Goal: Task Accomplishment & Management: Manage account settings

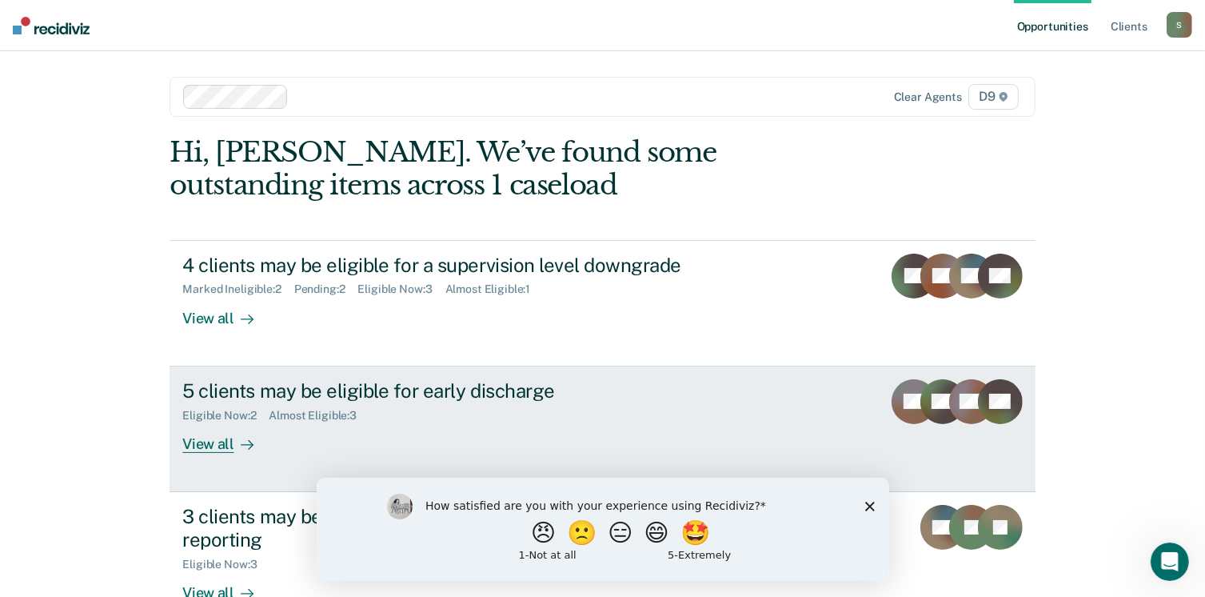
click at [220, 443] on div "View all" at bounding box center [227, 437] width 90 height 31
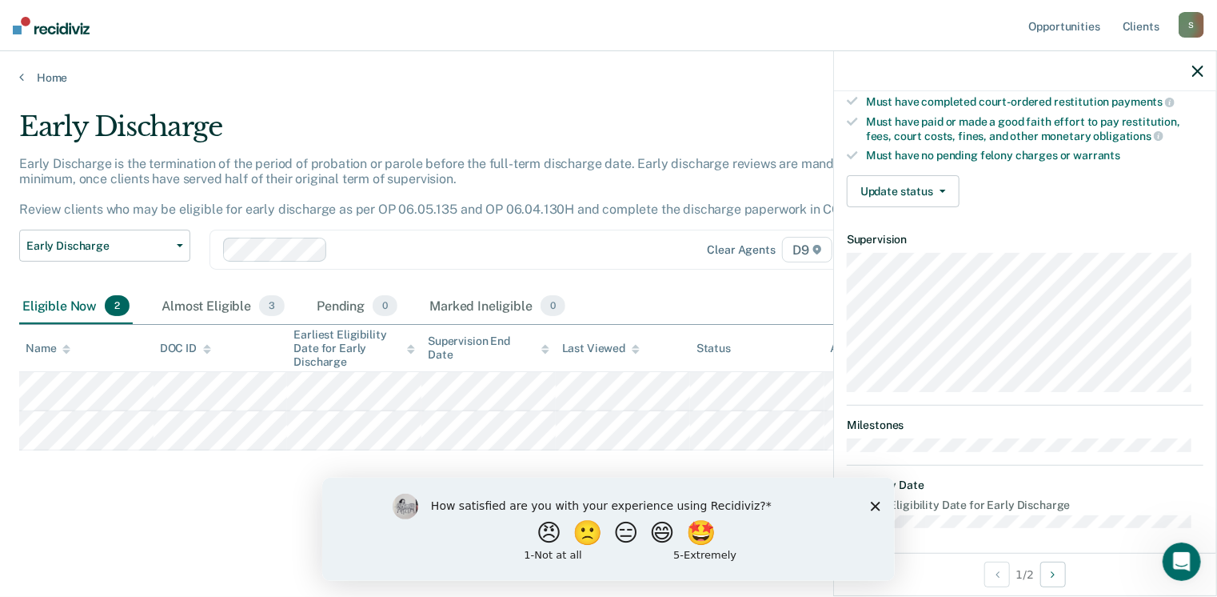
scroll to position [295, 0]
click at [870, 504] on icon "Close survey" at bounding box center [875, 506] width 10 height 10
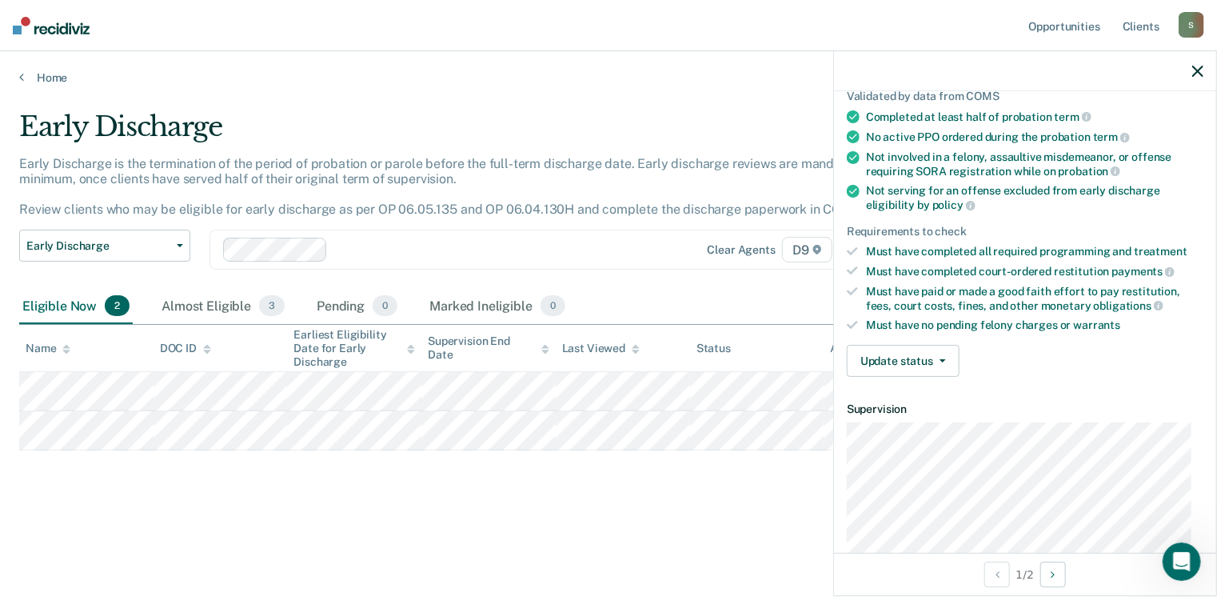
scroll to position [55, 0]
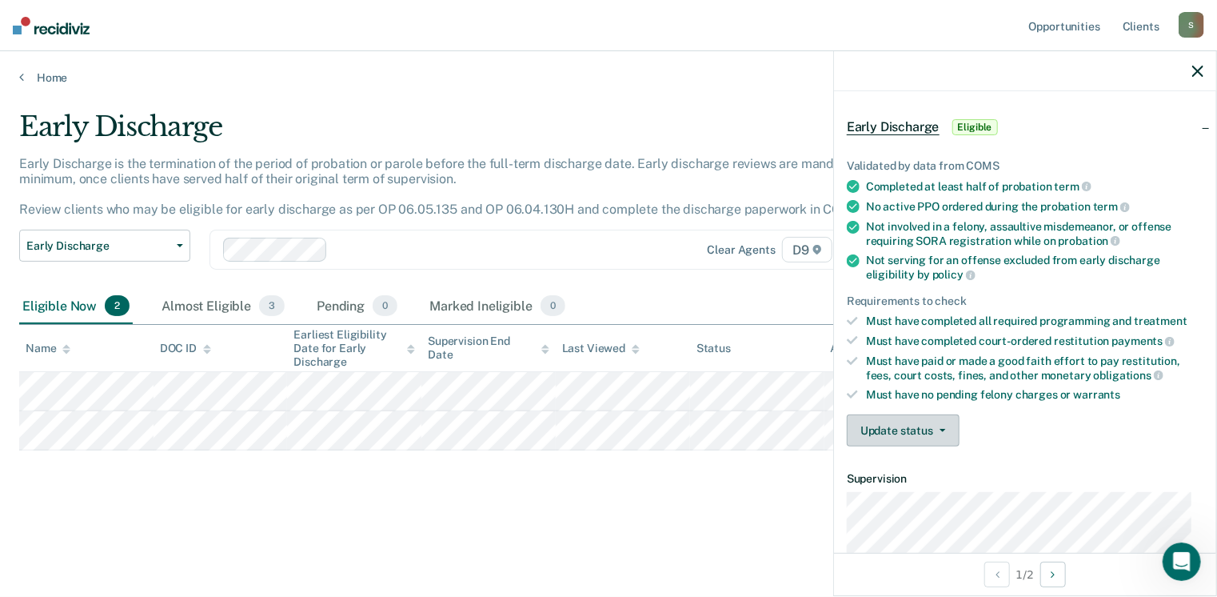
click at [939, 418] on button "Update status" at bounding box center [903, 430] width 113 height 32
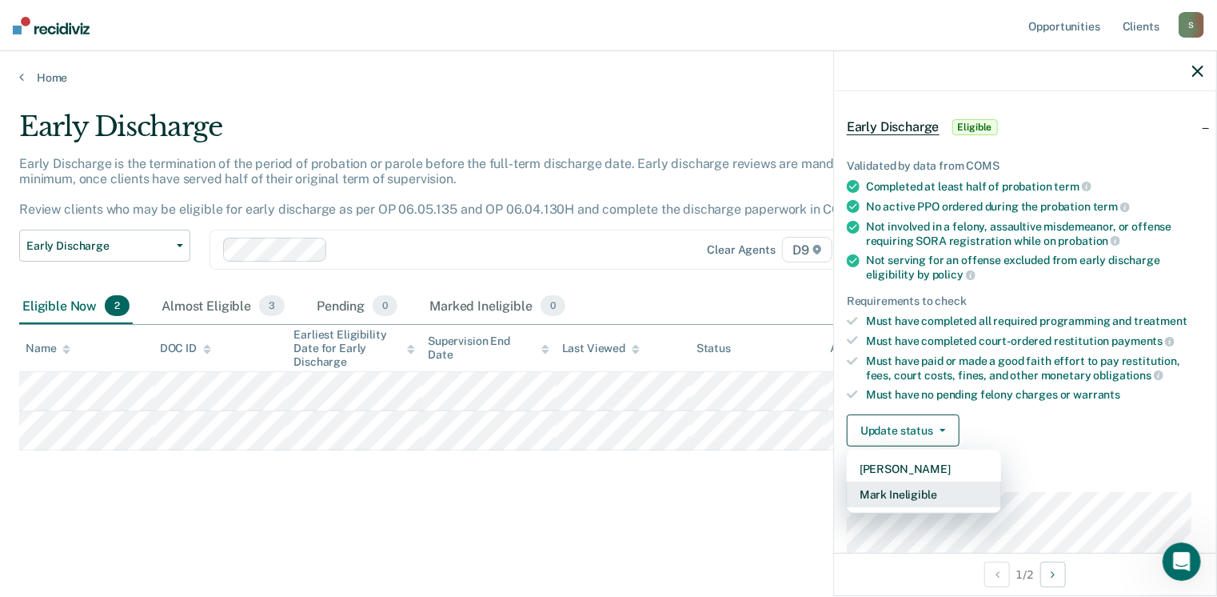
click at [913, 484] on button "Mark Ineligible" at bounding box center [924, 495] width 154 height 26
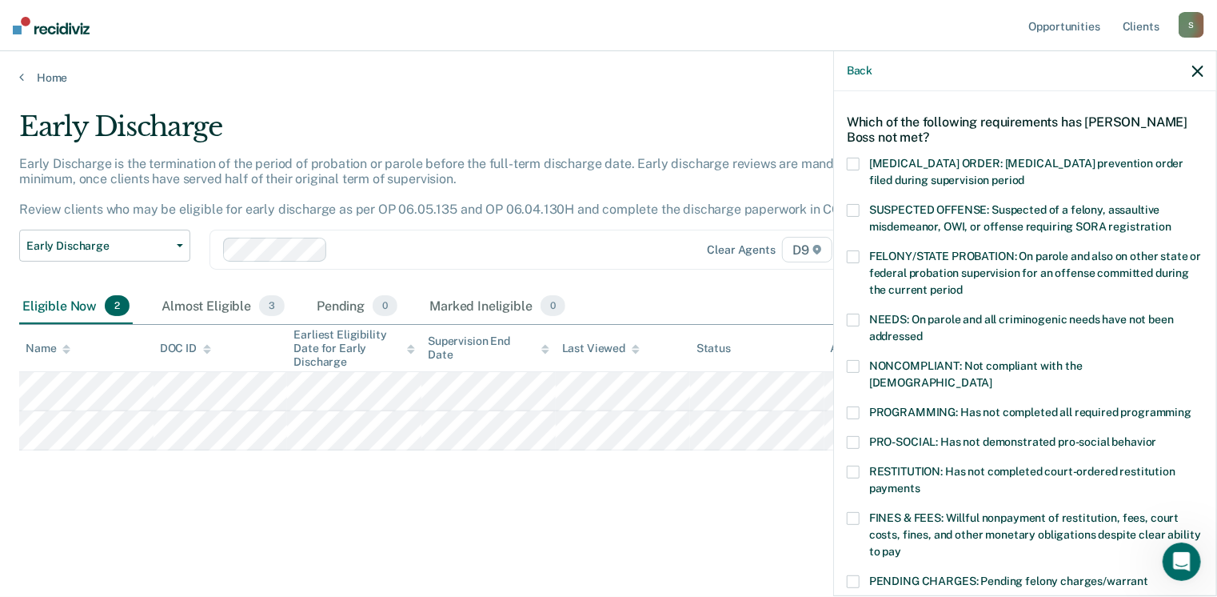
scroll to position [0, 0]
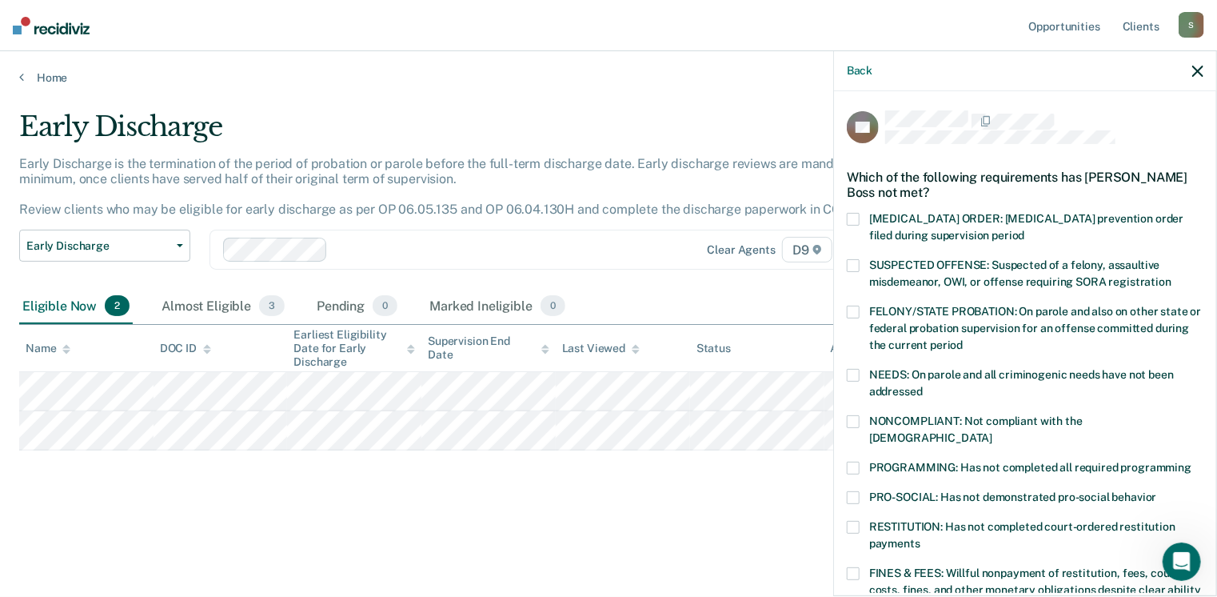
click at [854, 422] on span at bounding box center [853, 421] width 13 height 13
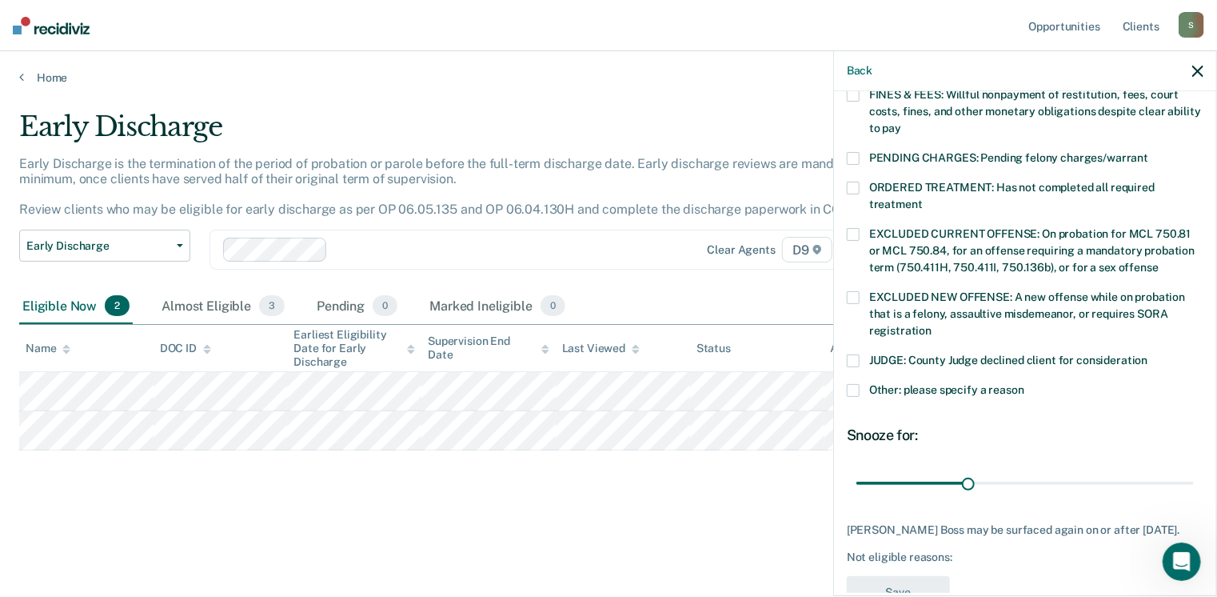
scroll to position [480, 0]
click at [851, 382] on span at bounding box center [853, 388] width 13 height 13
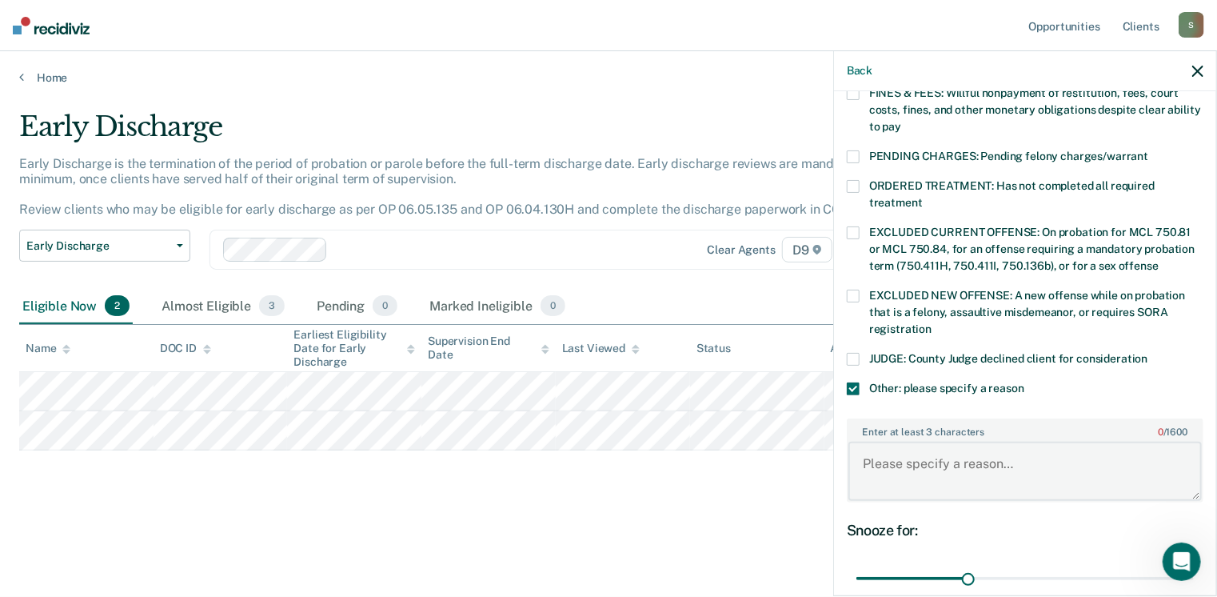
click at [909, 442] on textarea "Enter at least 3 characters 0 / 1600" at bounding box center [1026, 471] width 354 height 59
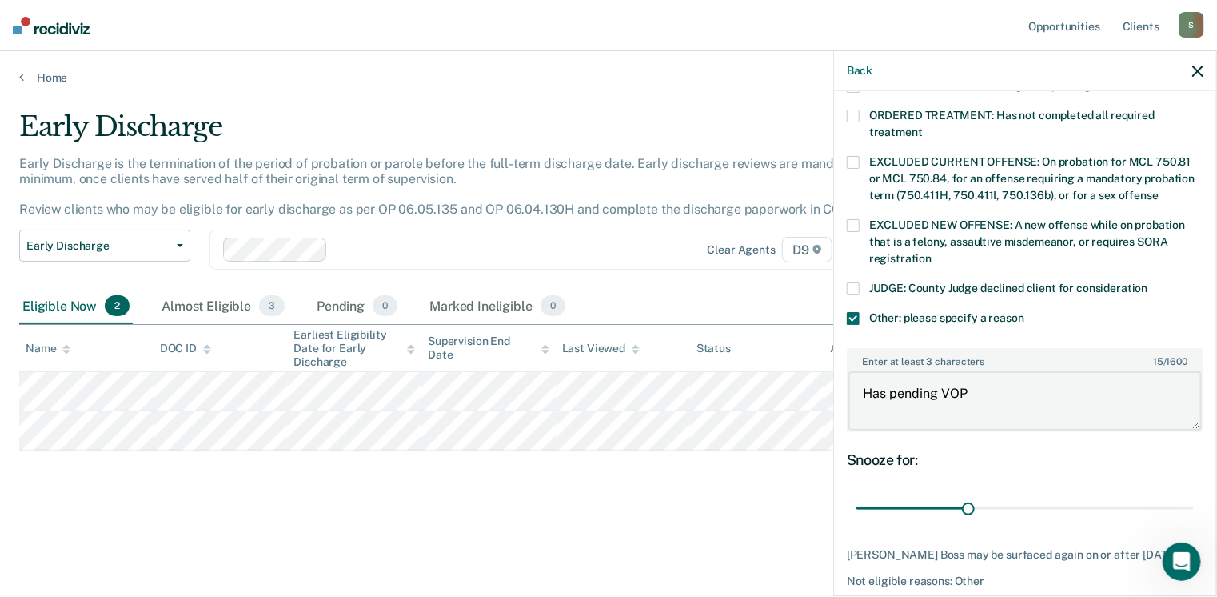
scroll to position [613, 0]
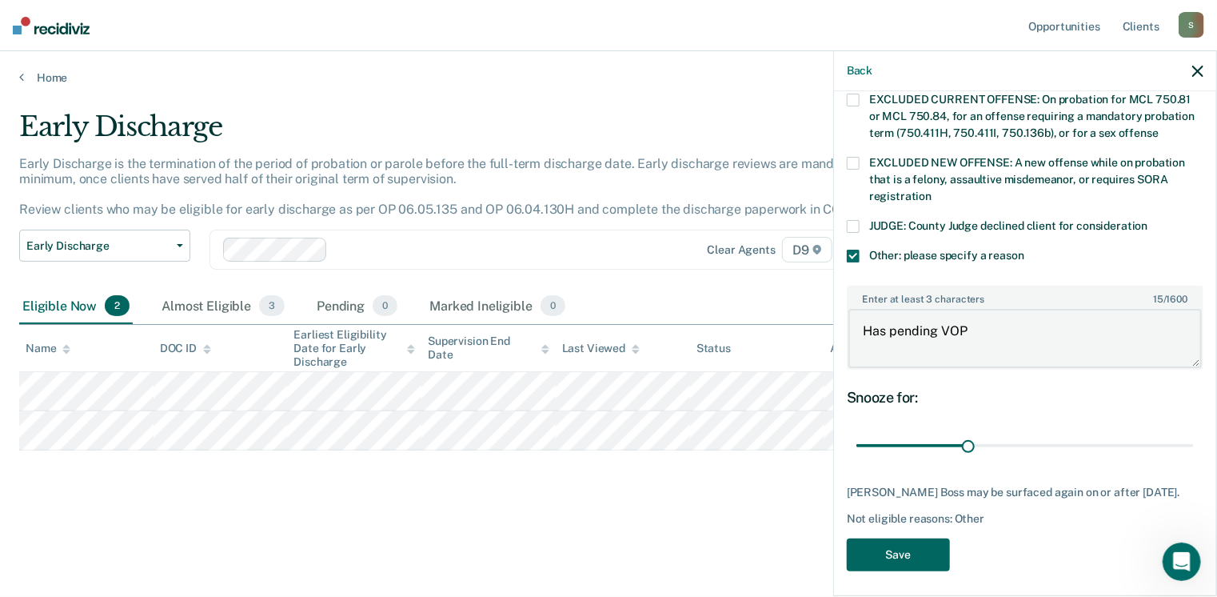
type textarea "Has pending VOP"
click at [889, 553] on button "Save" at bounding box center [898, 554] width 103 height 33
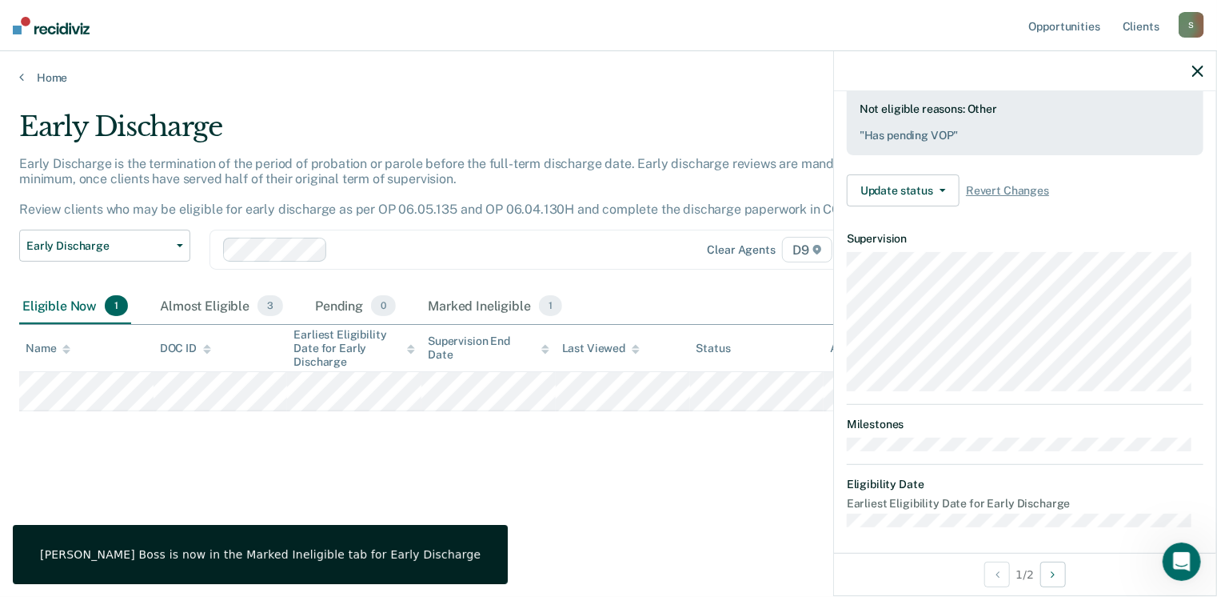
scroll to position [295, 0]
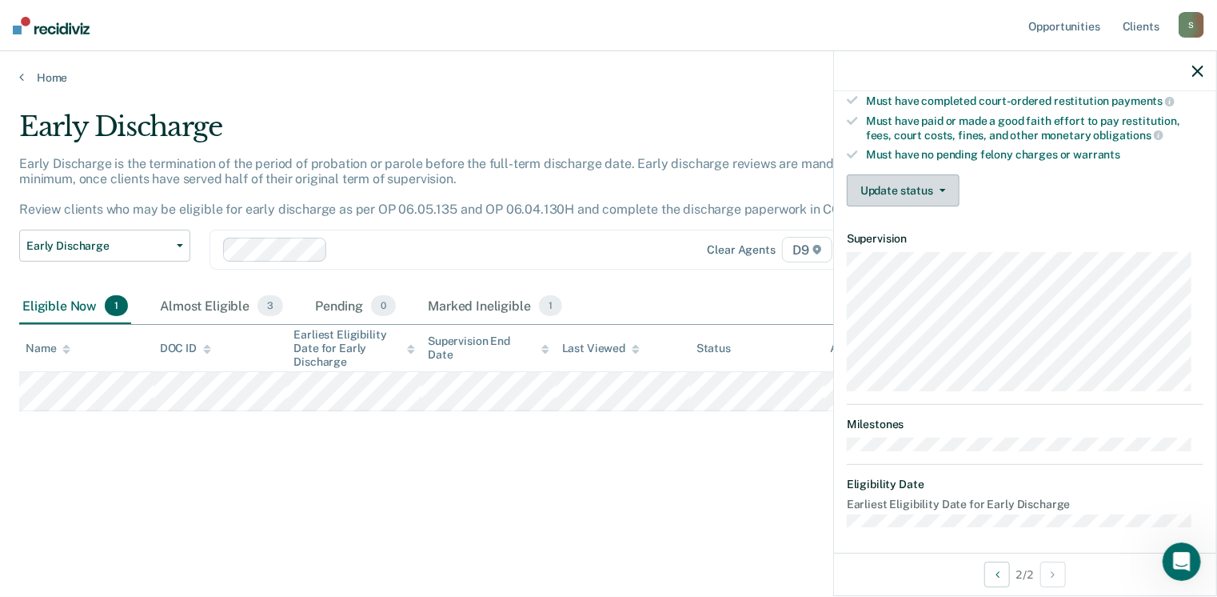
click at [912, 182] on button "Update status" at bounding box center [903, 190] width 113 height 32
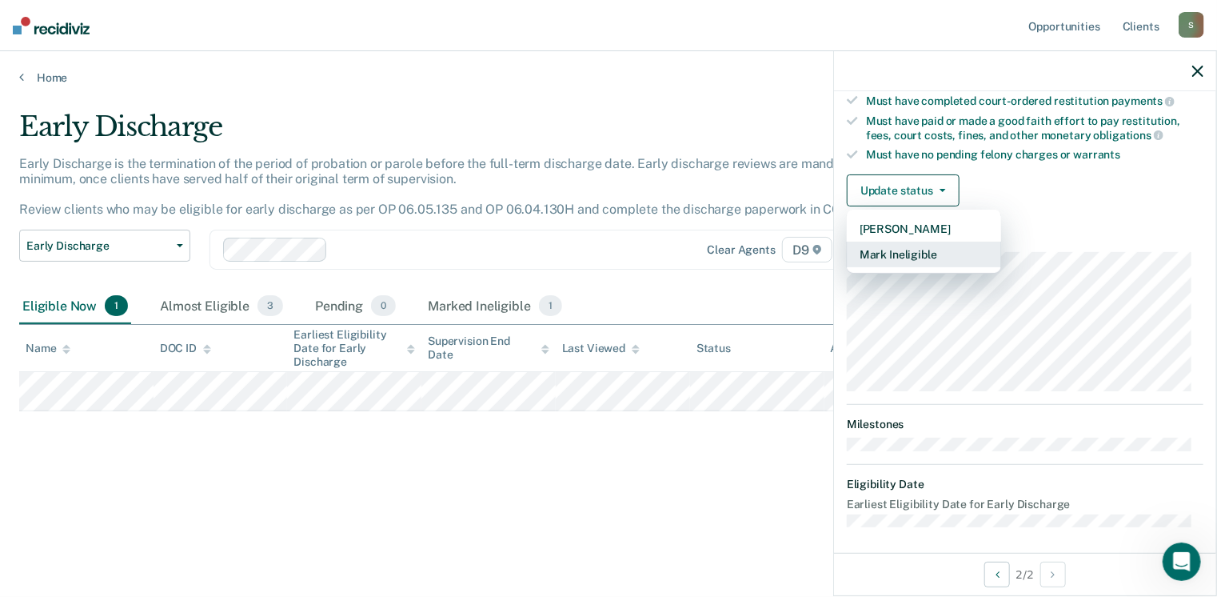
click at [906, 250] on button "Mark Ineligible" at bounding box center [924, 255] width 154 height 26
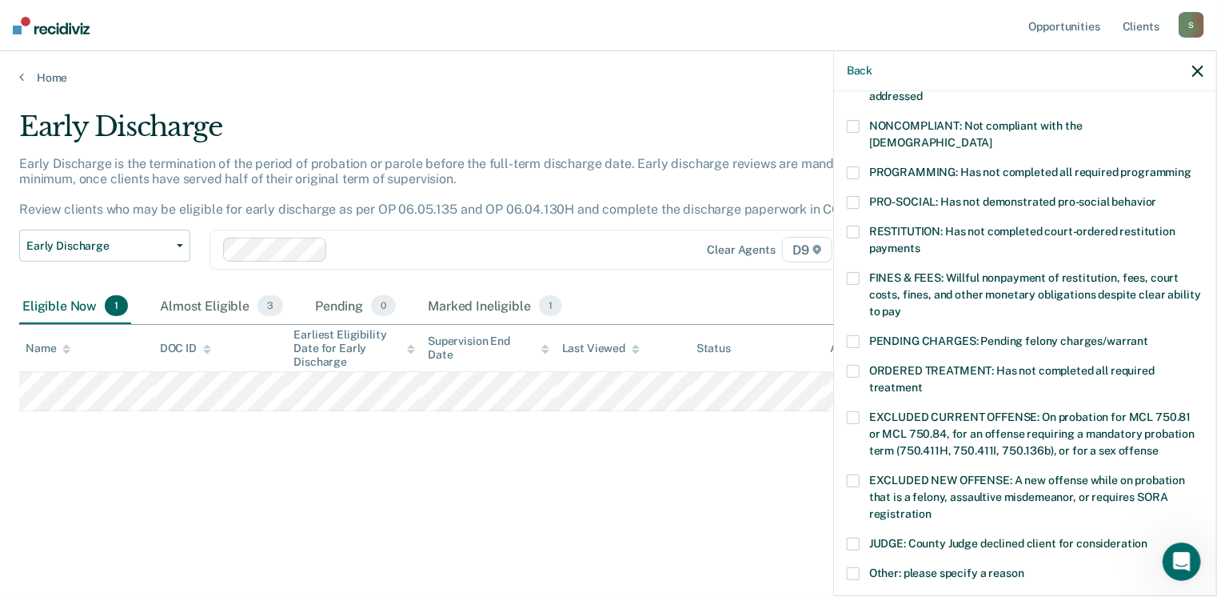
click at [853, 126] on span at bounding box center [853, 126] width 13 height 13
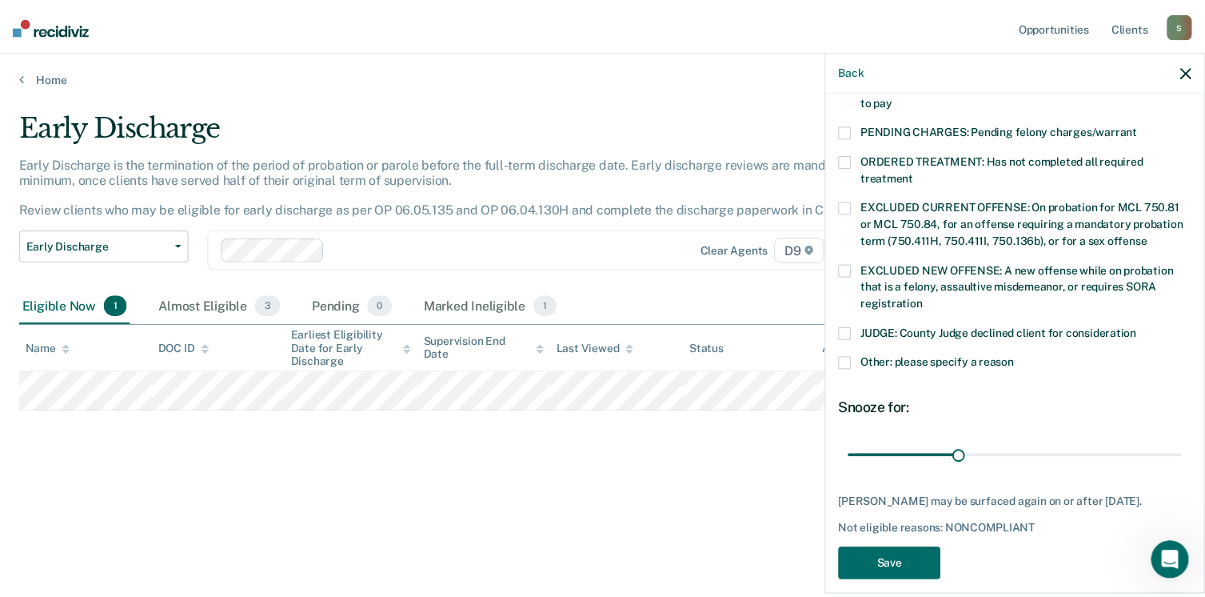
scroll to position [517, 0]
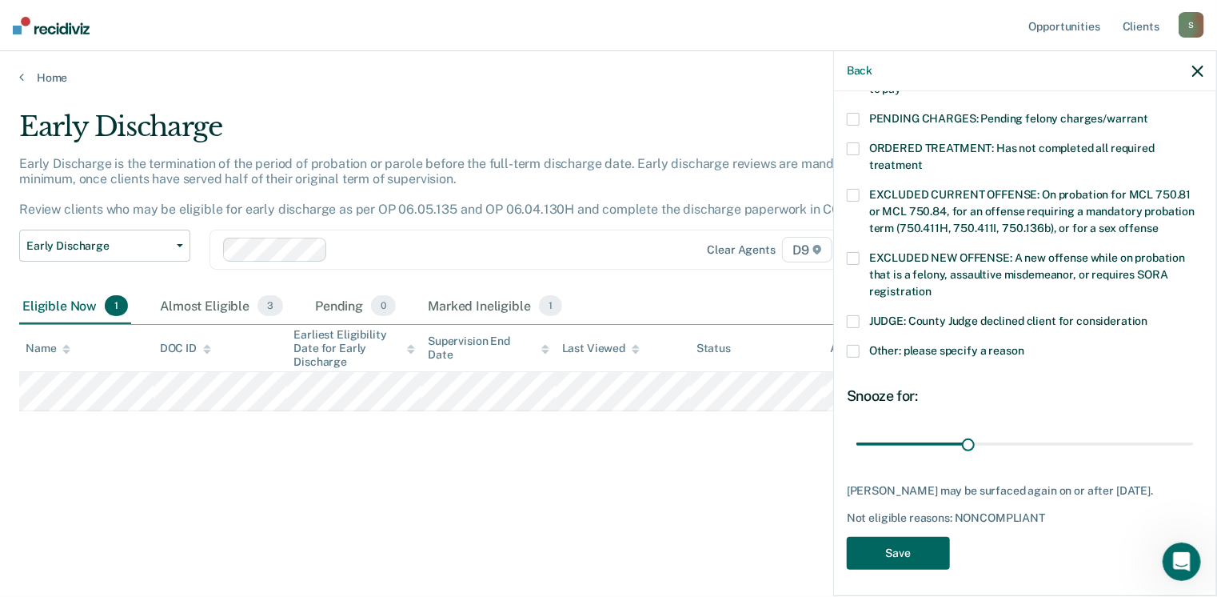
click at [912, 554] on button "Save" at bounding box center [898, 553] width 103 height 33
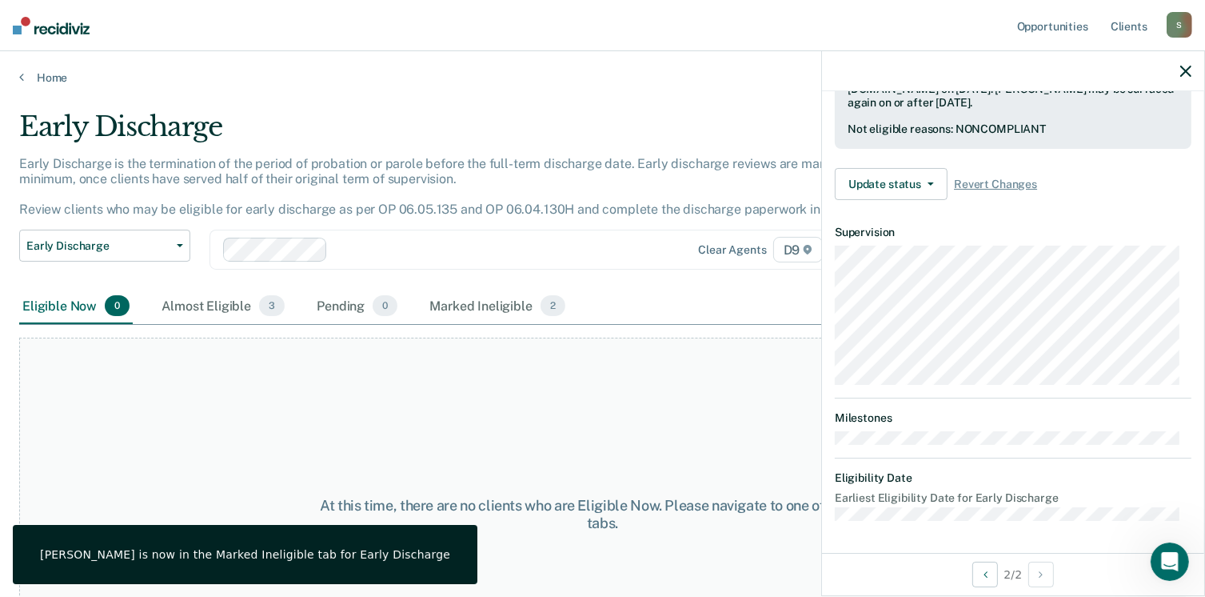
scroll to position [414, 0]
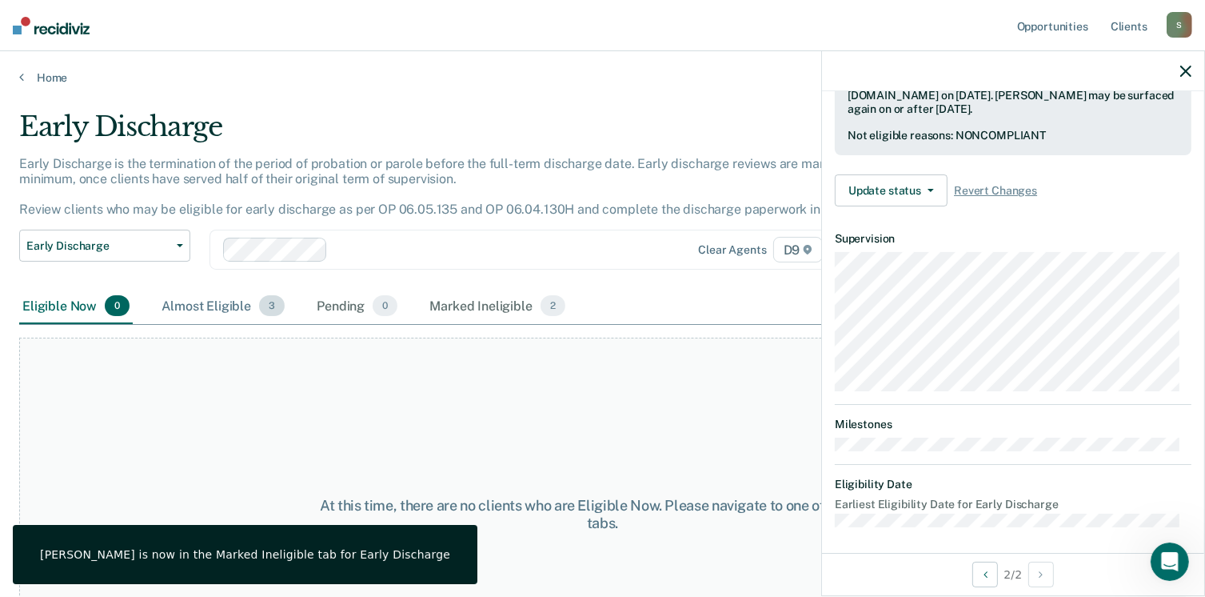
click at [242, 308] on div "Almost Eligible 3" at bounding box center [223, 306] width 130 height 35
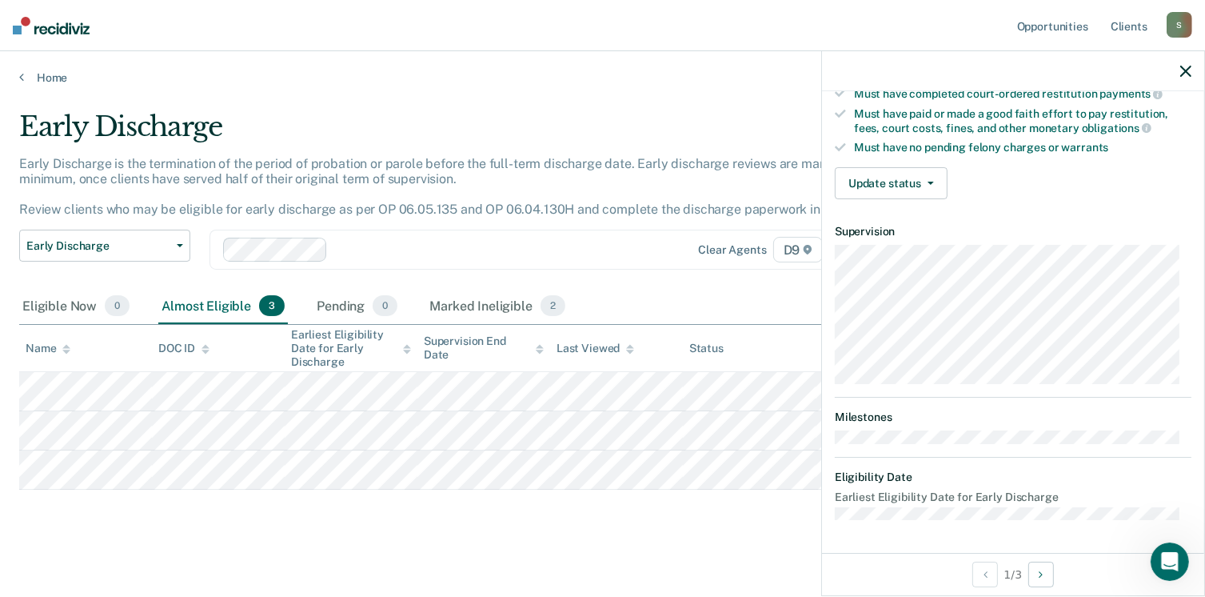
scroll to position [295, 0]
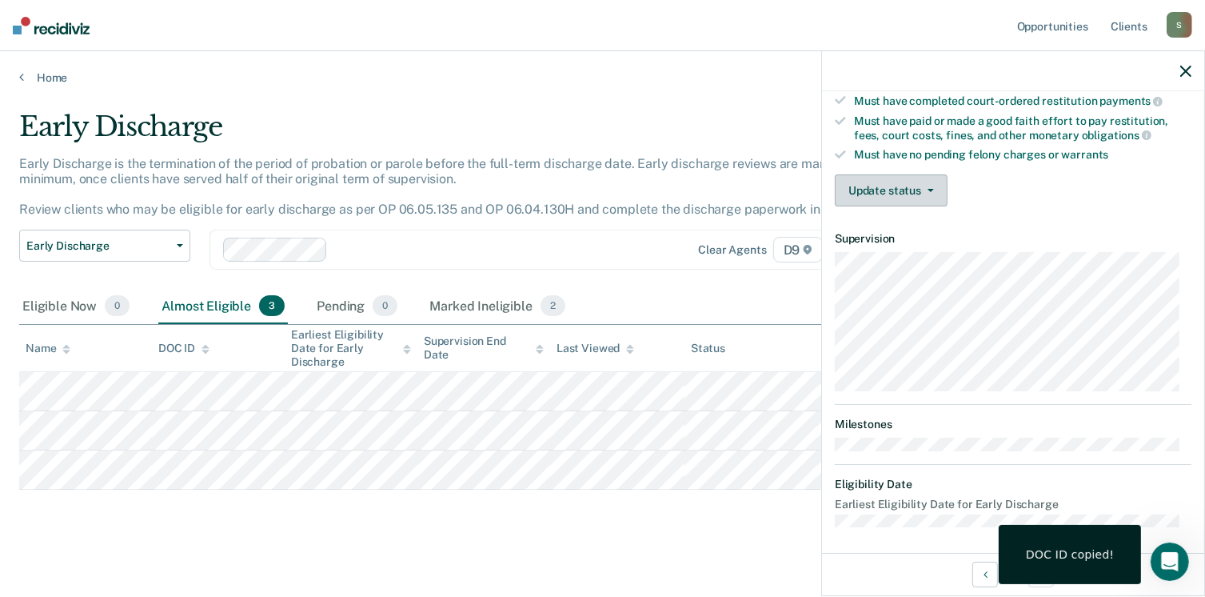
click at [921, 189] on span "button" at bounding box center [927, 190] width 13 height 3
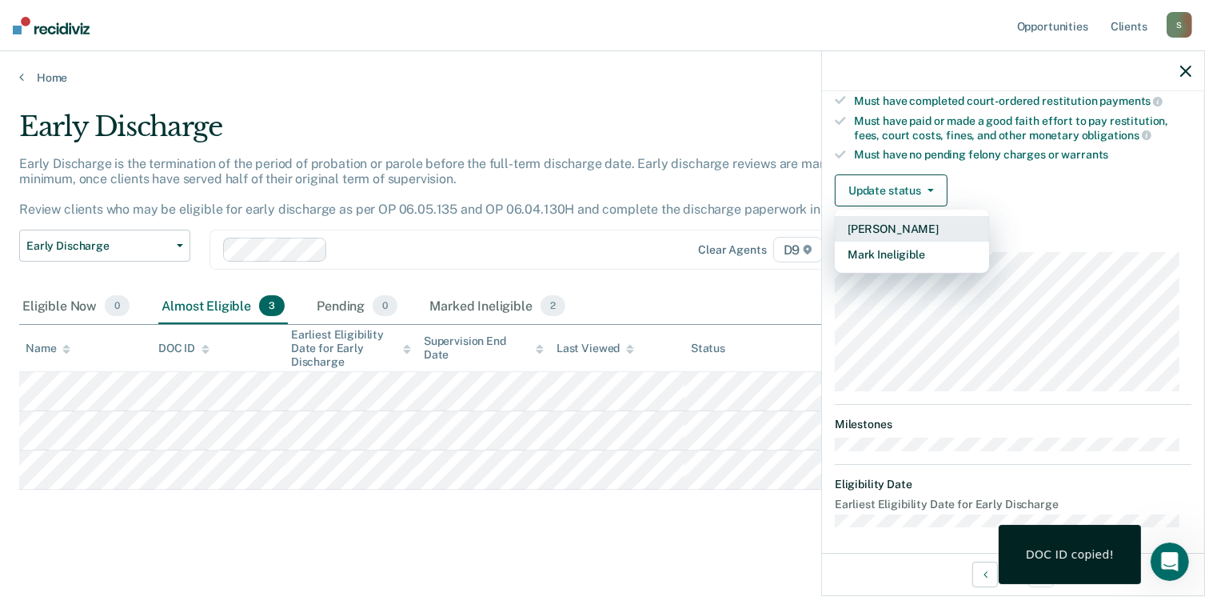
click at [909, 220] on button "[PERSON_NAME]" at bounding box center [912, 229] width 154 height 26
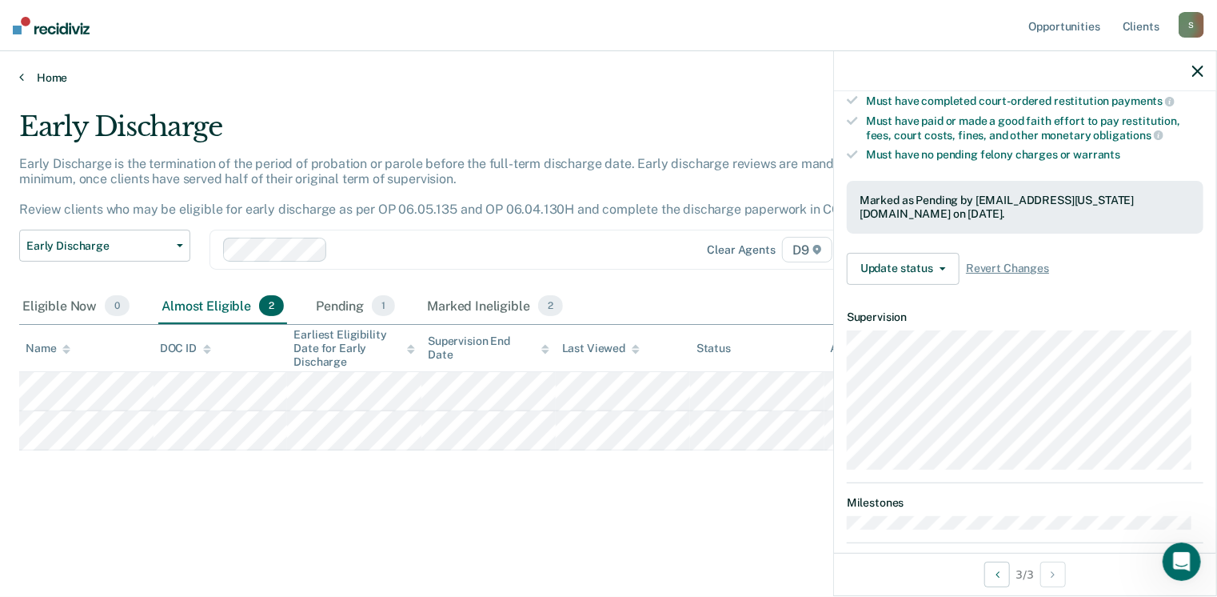
click at [58, 78] on link "Home" at bounding box center [608, 77] width 1179 height 14
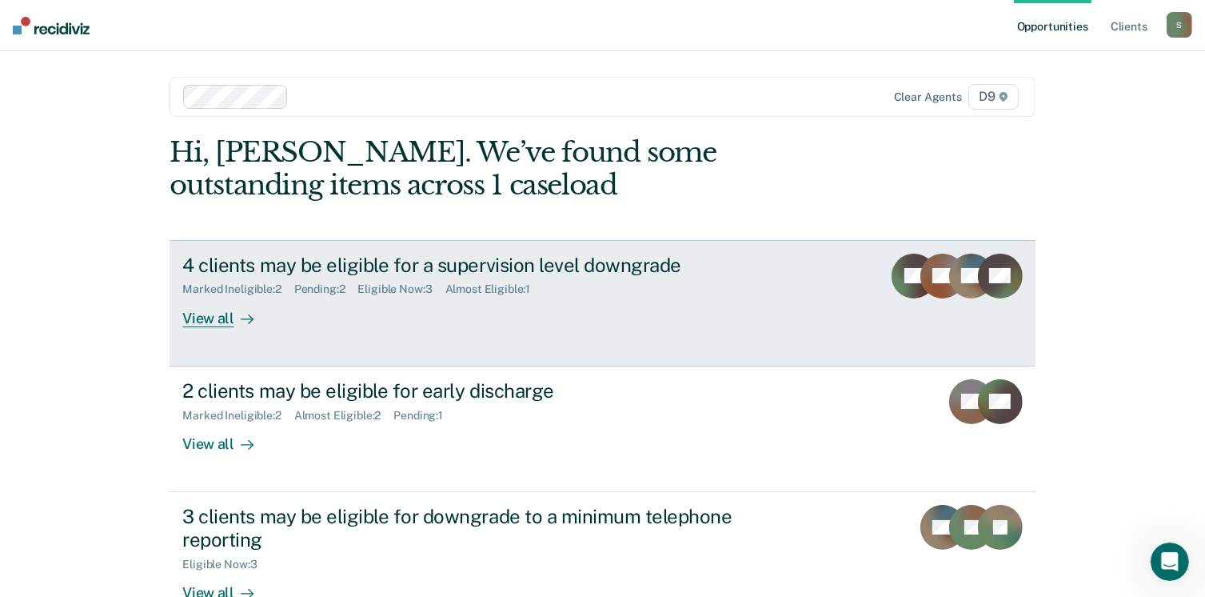
click at [213, 322] on div "View all" at bounding box center [227, 311] width 90 height 31
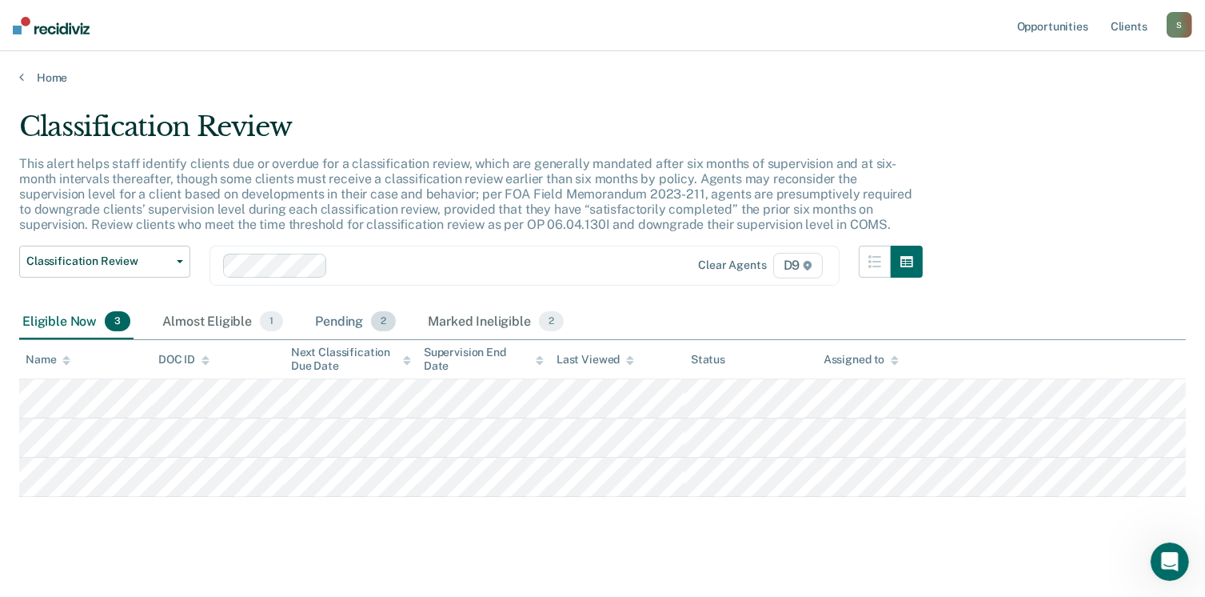
click at [333, 319] on div "Pending 2" at bounding box center [355, 322] width 87 height 35
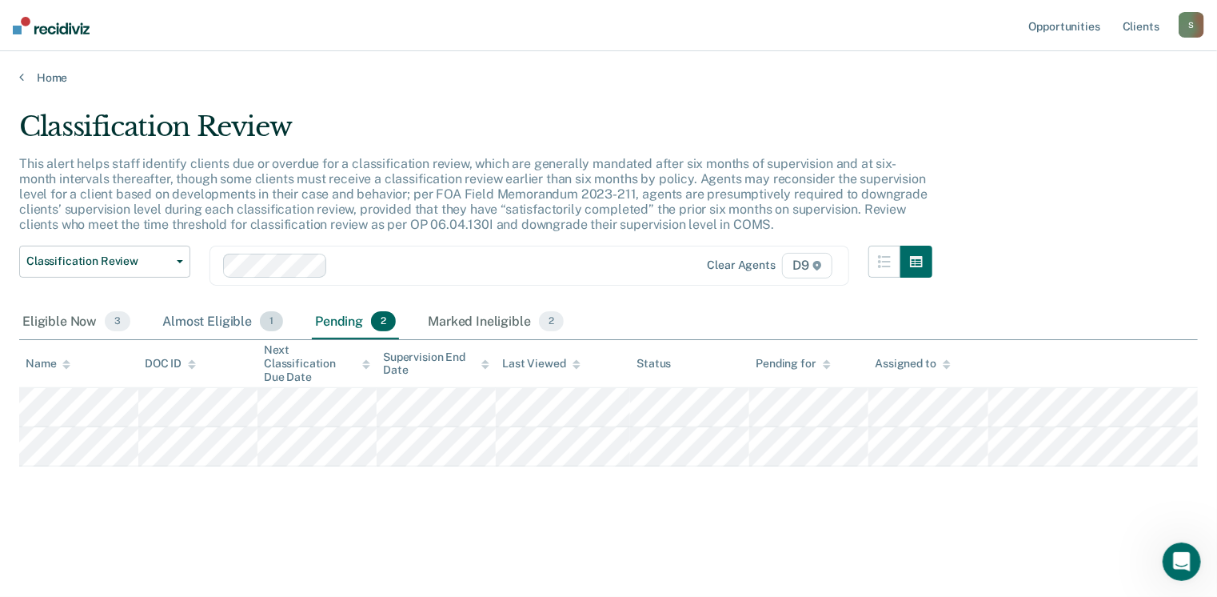
click at [240, 322] on div "Almost Eligible 1" at bounding box center [222, 322] width 127 height 35
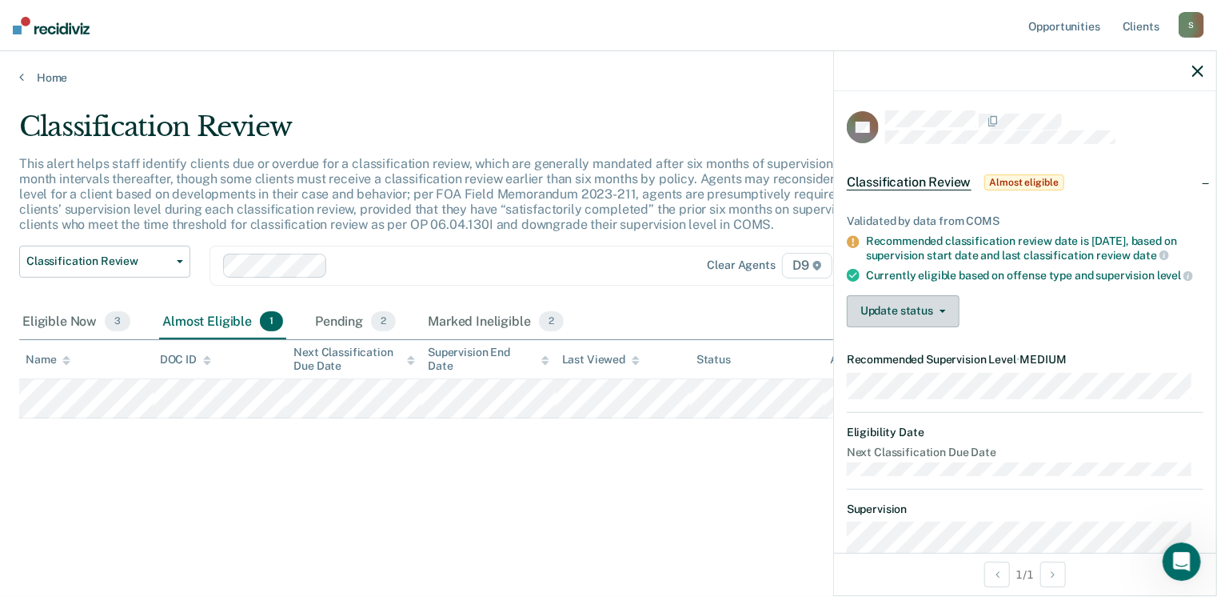
click at [866, 315] on button "Update status" at bounding box center [903, 311] width 113 height 32
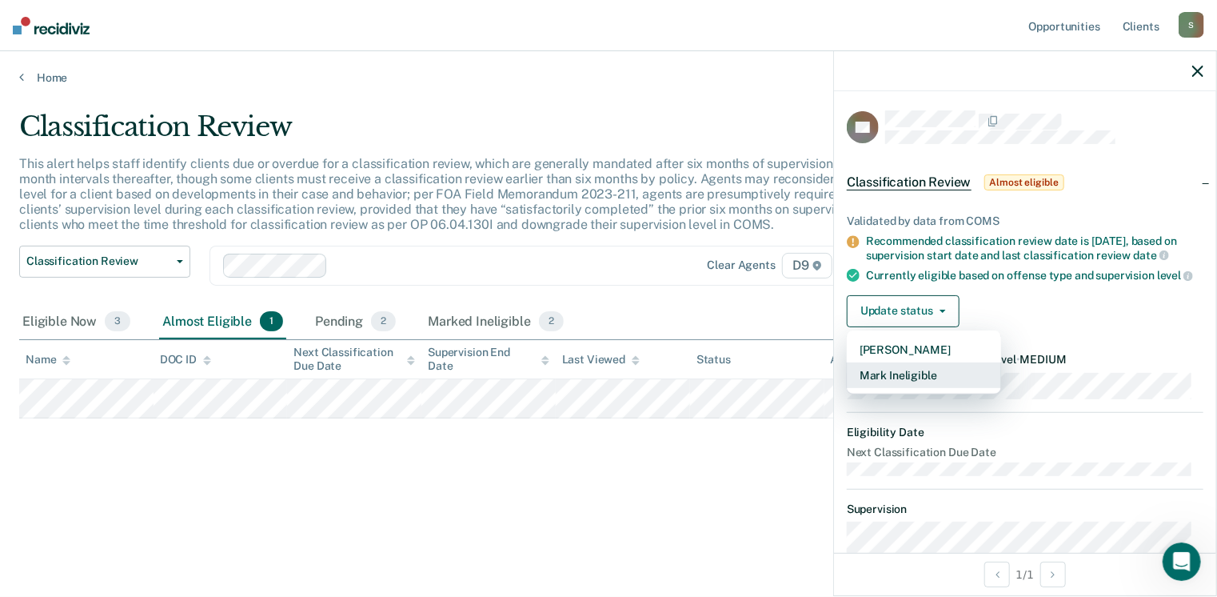
click at [897, 380] on button "Mark Ineligible" at bounding box center [924, 375] width 154 height 26
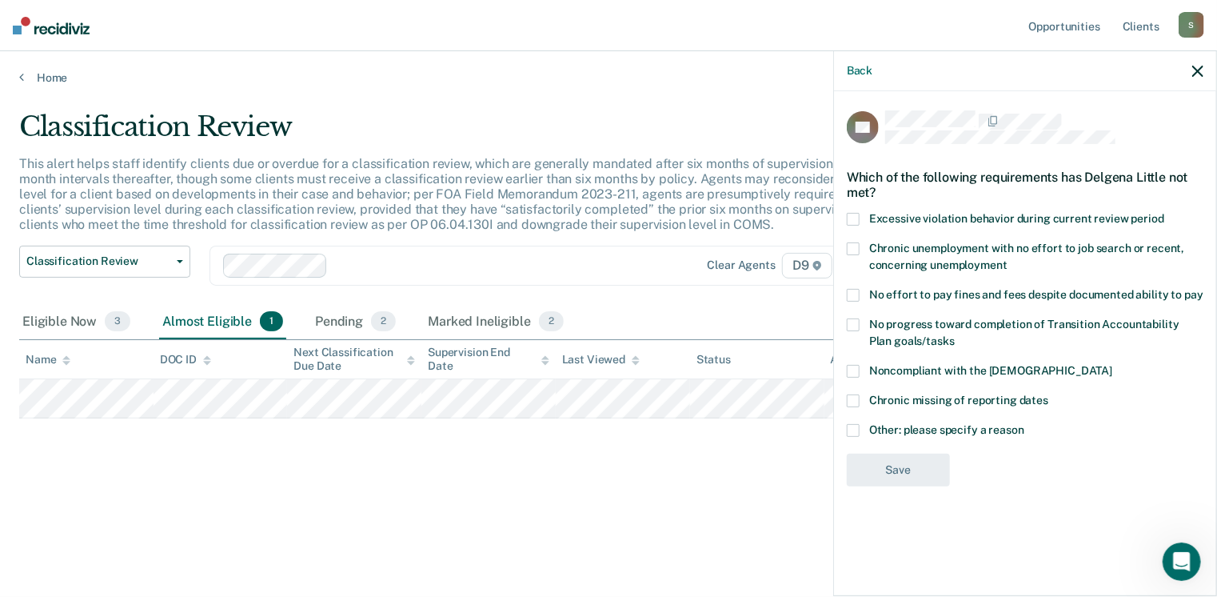
click at [851, 370] on span at bounding box center [853, 371] width 13 height 13
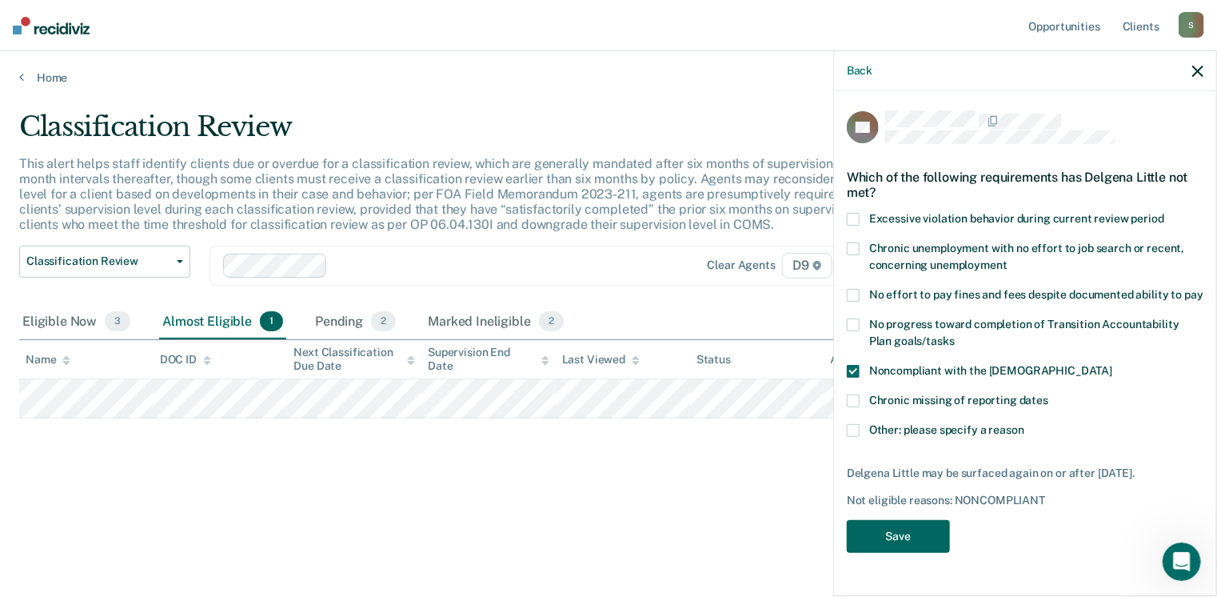
click at [880, 532] on button "Save" at bounding box center [898, 536] width 103 height 33
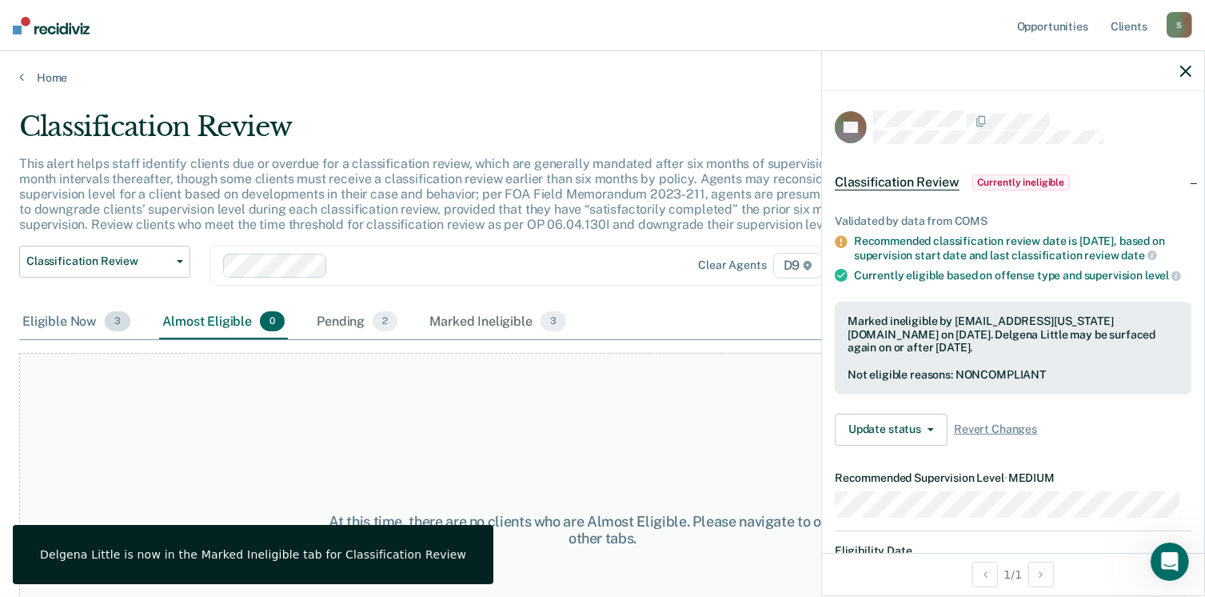
click at [101, 320] on div "Eligible Now 3" at bounding box center [76, 322] width 114 height 35
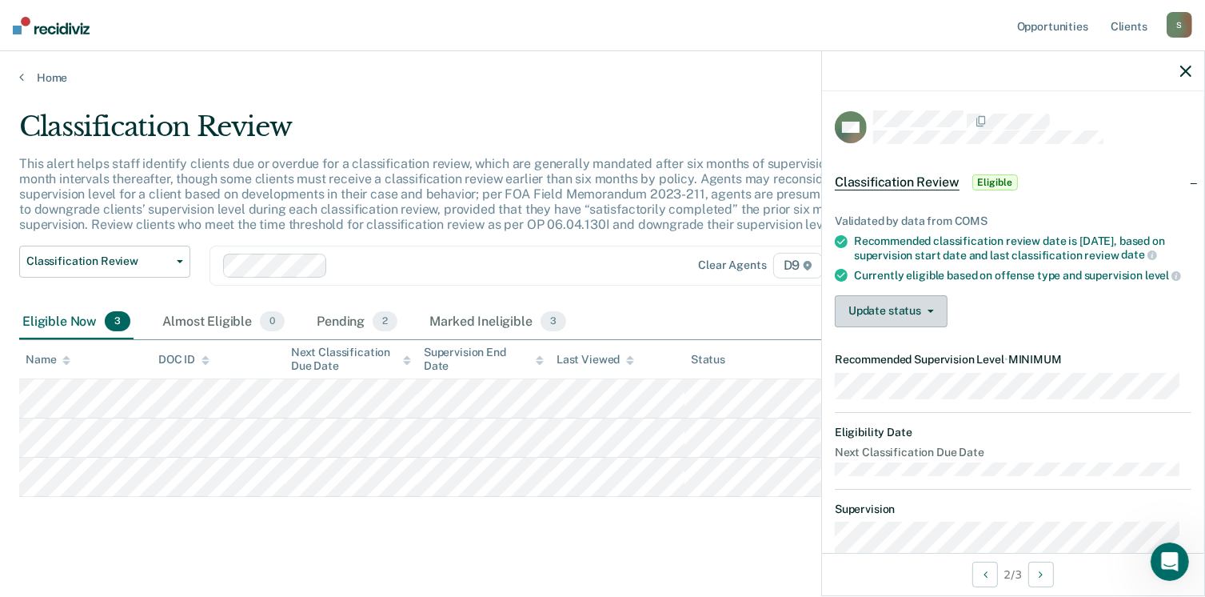
click at [897, 326] on button "Update status" at bounding box center [891, 311] width 113 height 32
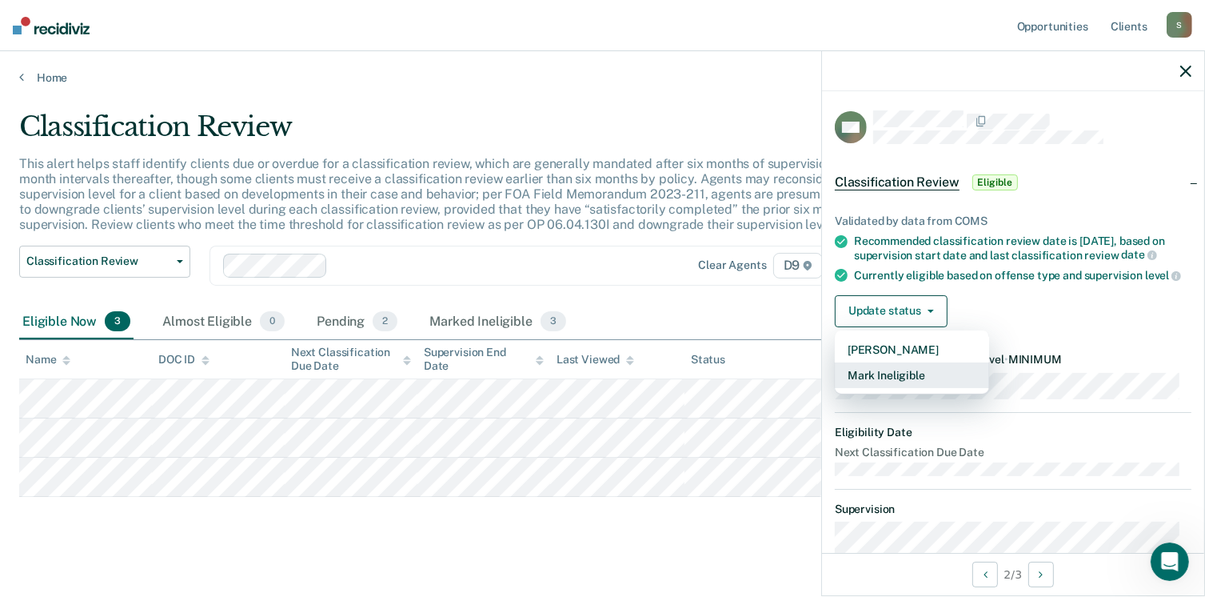
click at [889, 388] on button "Mark Ineligible" at bounding box center [912, 375] width 154 height 26
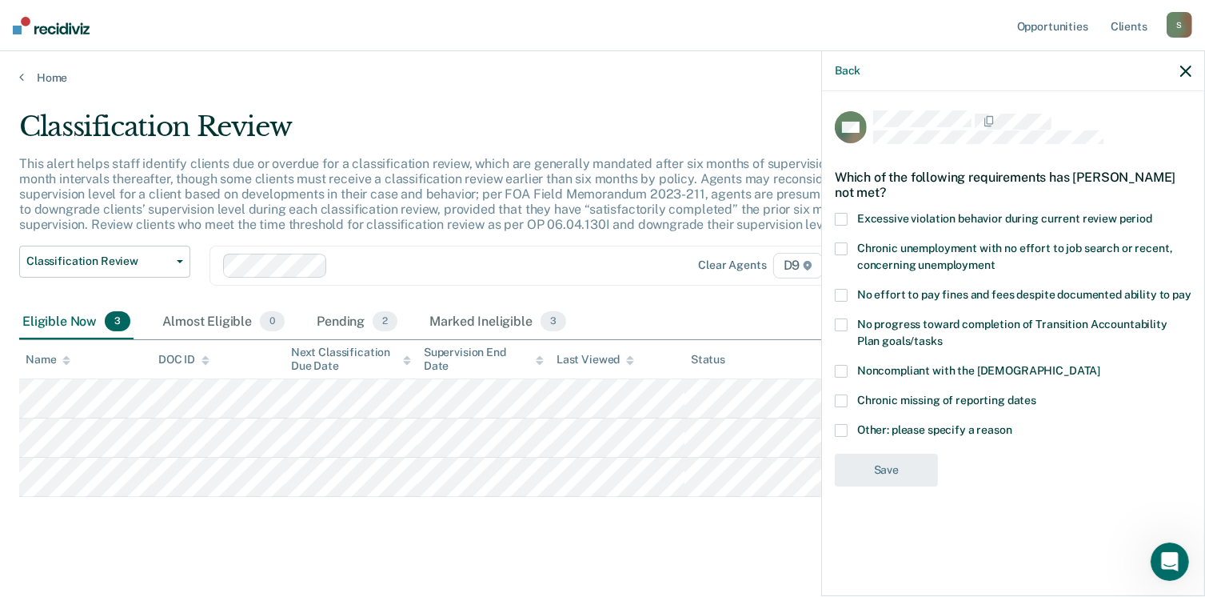
click at [838, 366] on span at bounding box center [841, 371] width 13 height 13
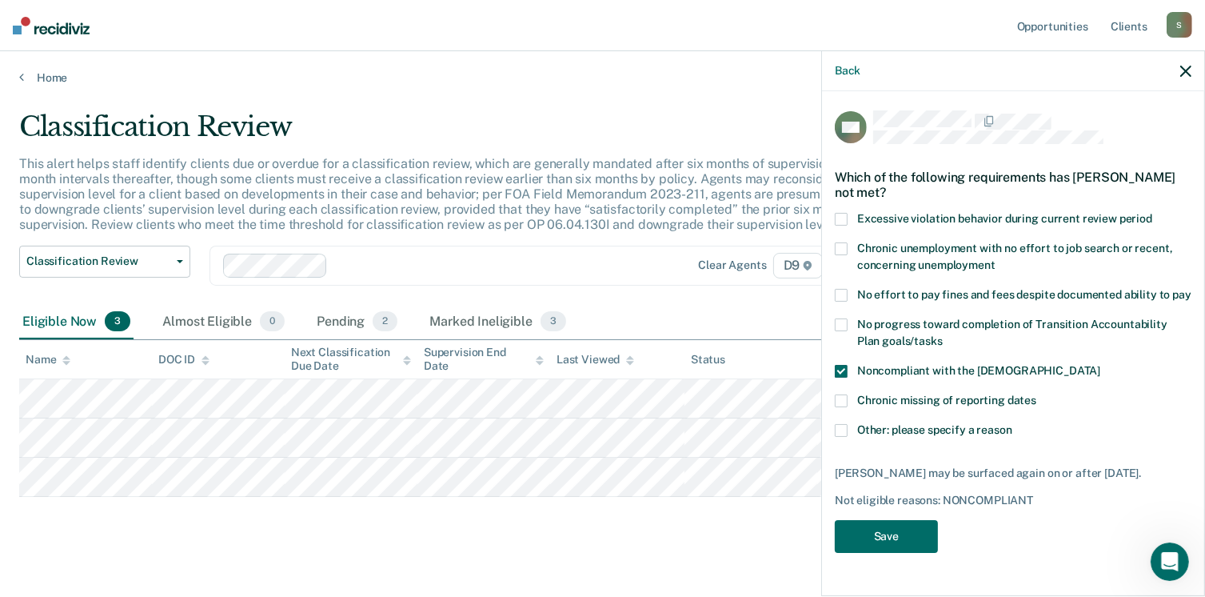
click at [836, 368] on span at bounding box center [841, 371] width 13 height 13
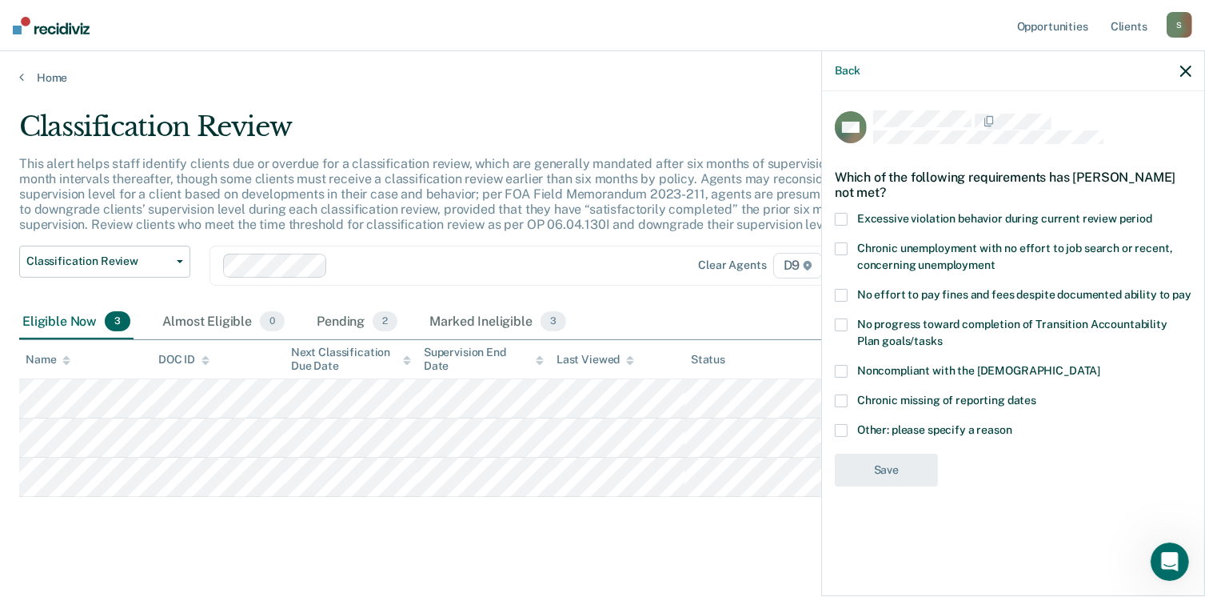
click at [845, 424] on span at bounding box center [841, 430] width 13 height 13
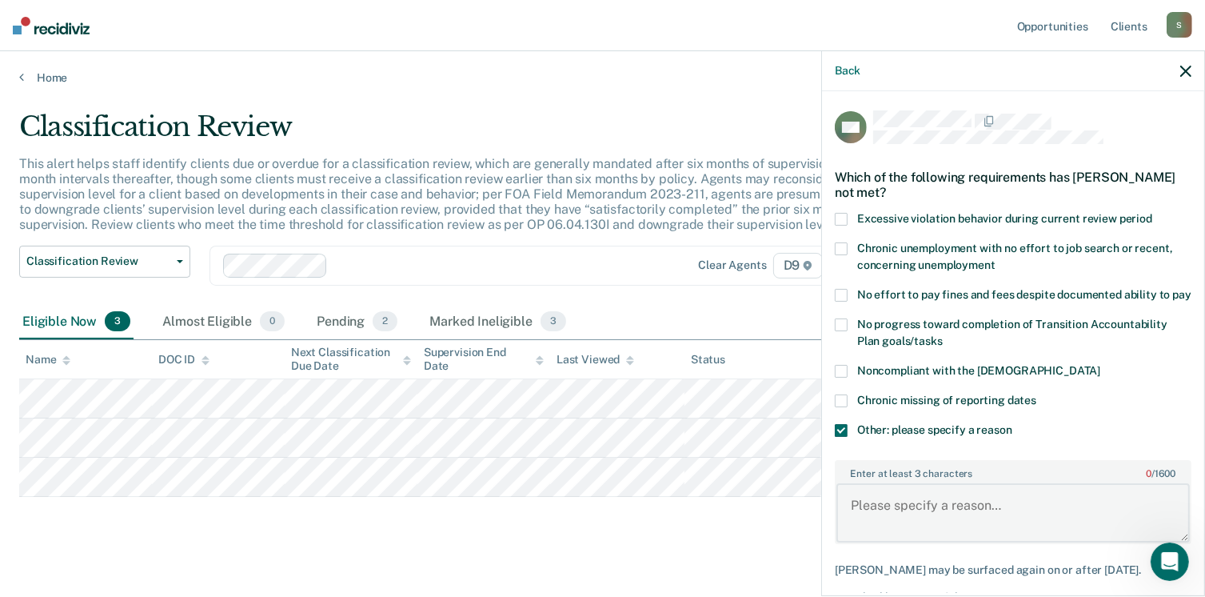
click at [894, 525] on textarea "Enter at least 3 characters 0 / 1600" at bounding box center [1014, 512] width 354 height 59
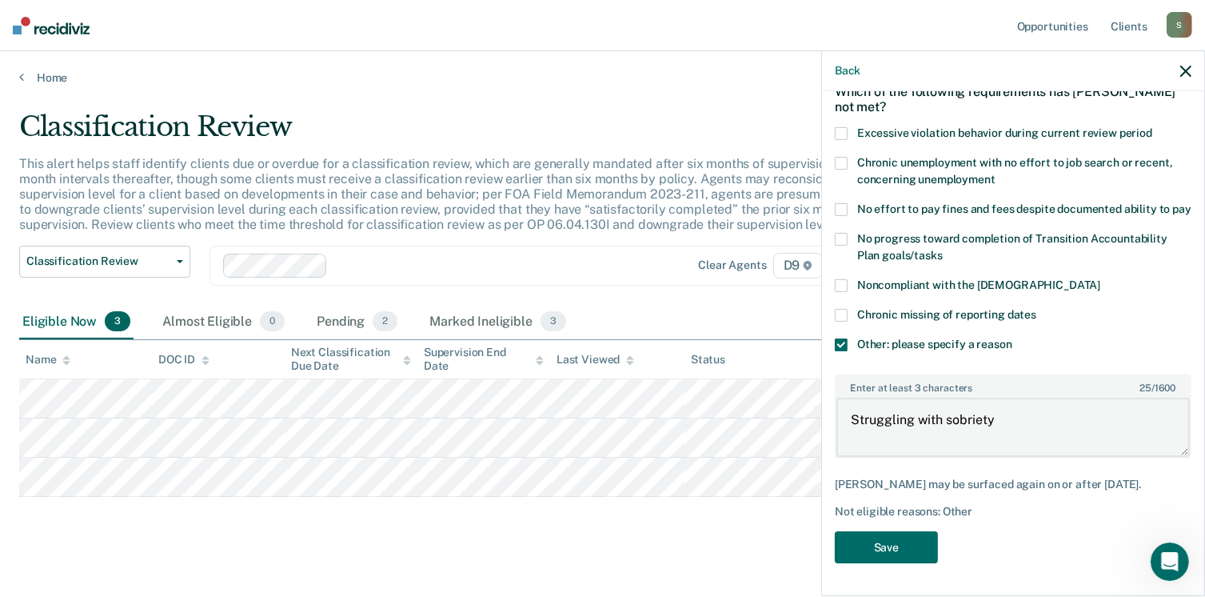
scroll to position [112, 0]
type textarea "Struggling with sobriety"
click at [899, 538] on button "Save" at bounding box center [886, 547] width 103 height 33
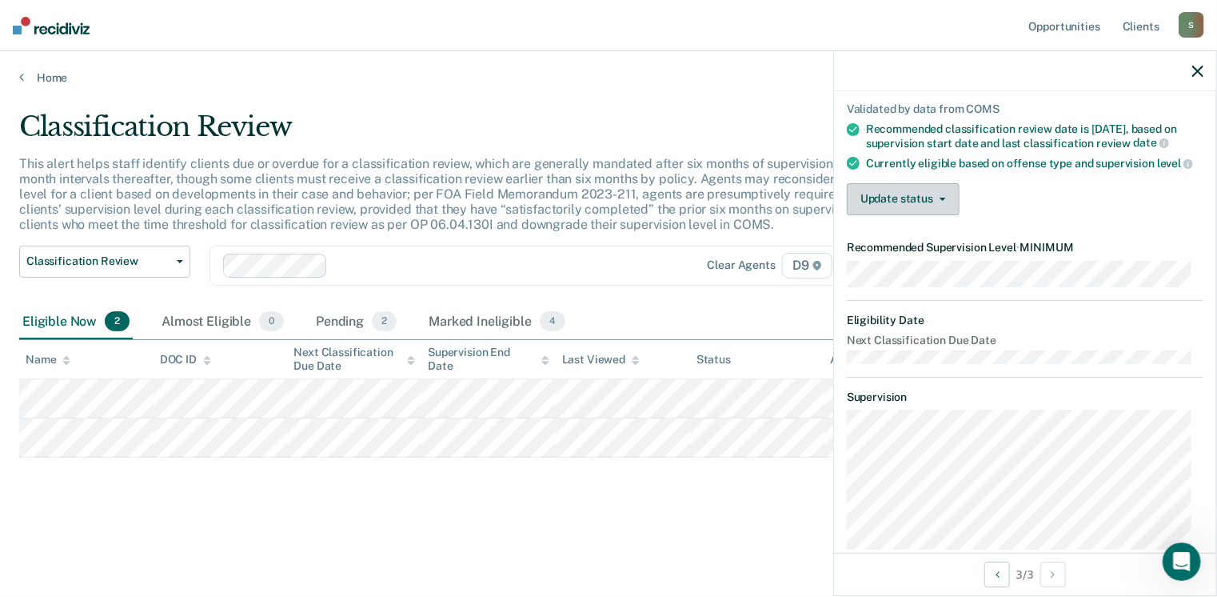
click at [917, 215] on button "Update status" at bounding box center [903, 199] width 113 height 32
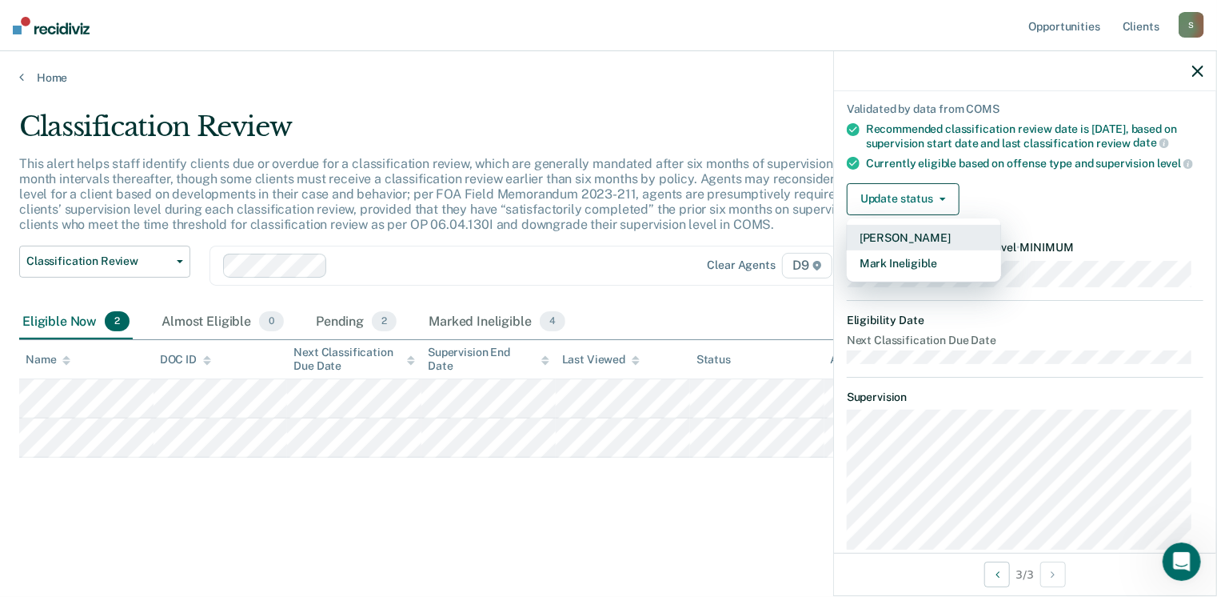
click at [873, 250] on button "[PERSON_NAME]" at bounding box center [924, 238] width 154 height 26
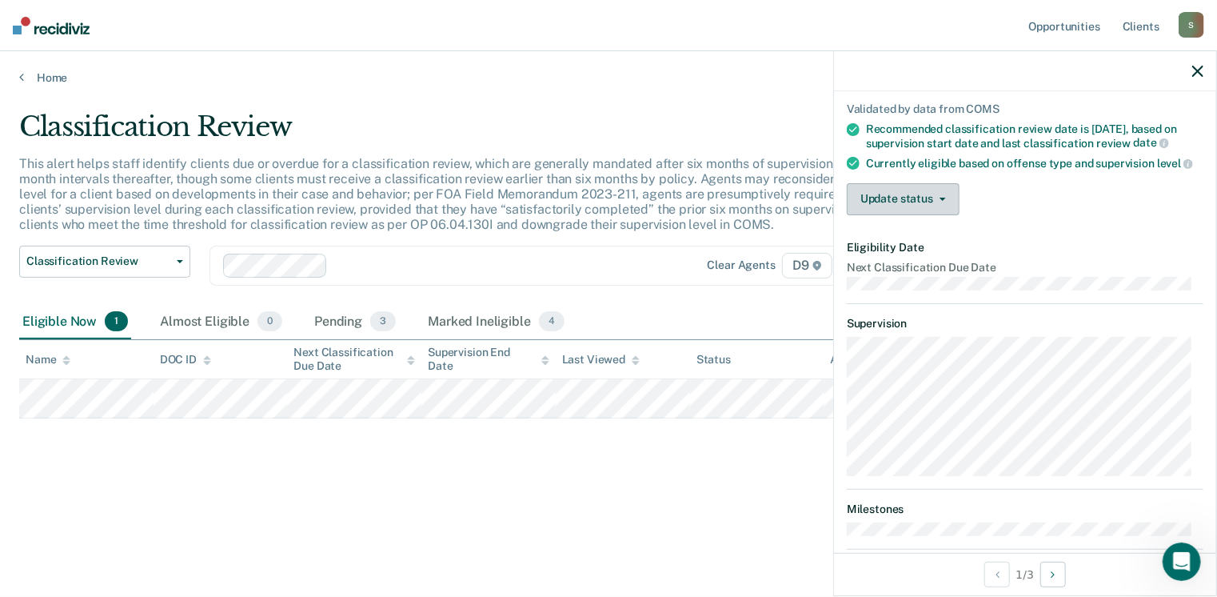
click at [945, 201] on icon "button" at bounding box center [943, 199] width 6 height 3
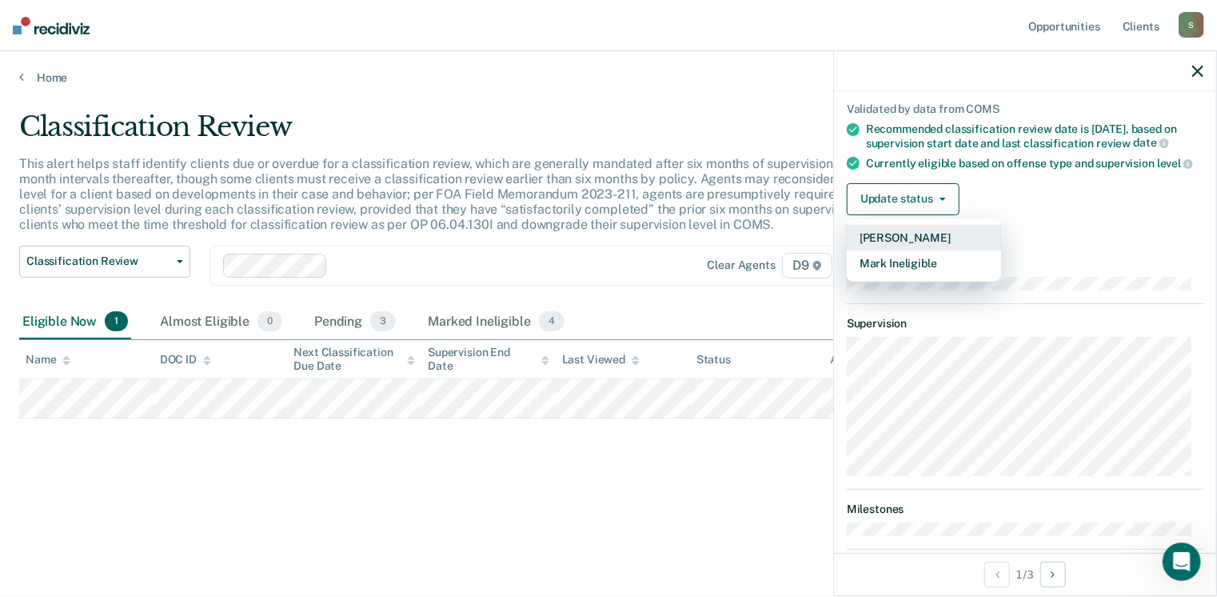
click at [880, 247] on button "[PERSON_NAME]" at bounding box center [924, 238] width 154 height 26
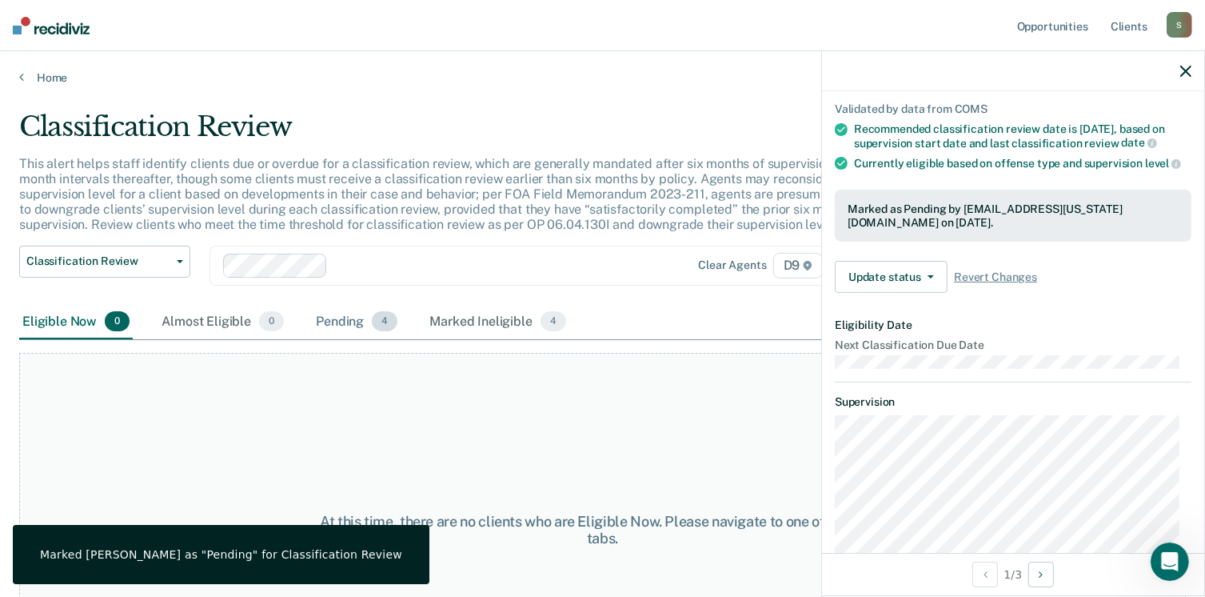
click at [354, 326] on div "Pending 4" at bounding box center [357, 322] width 88 height 35
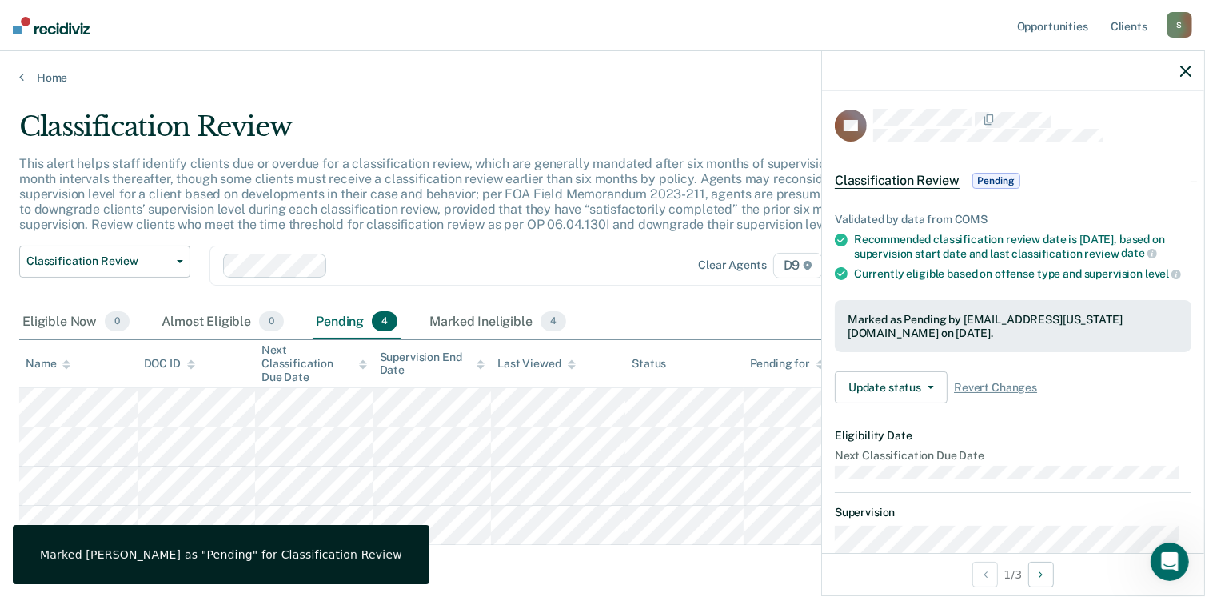
scroll to position [0, 0]
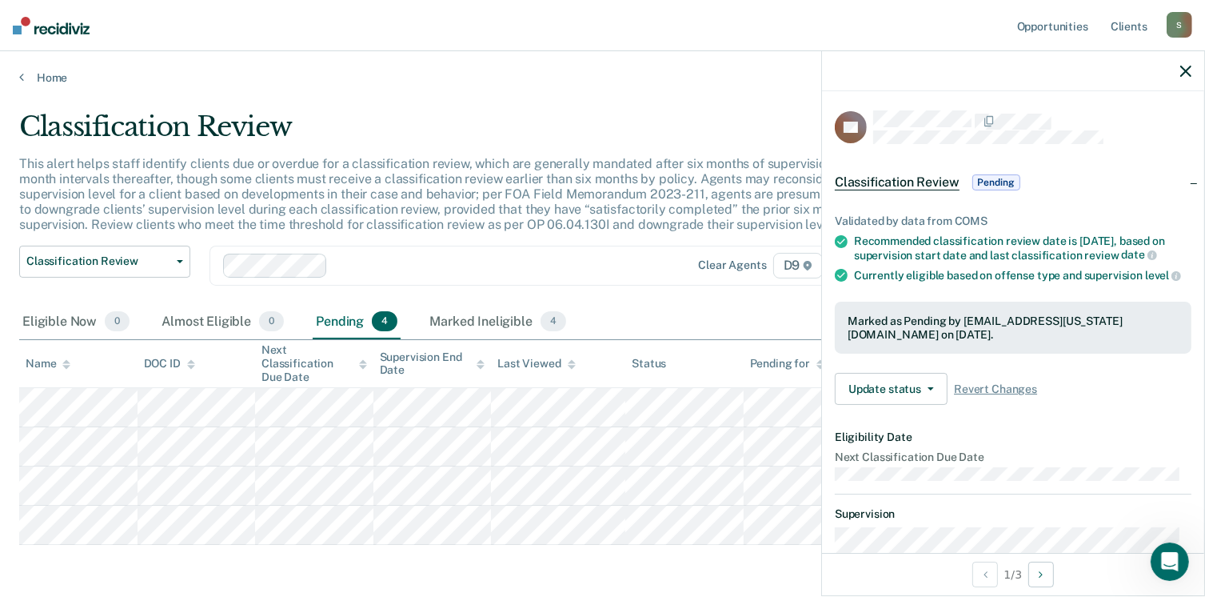
click at [1188, 74] on icon "button" at bounding box center [1186, 71] width 11 height 11
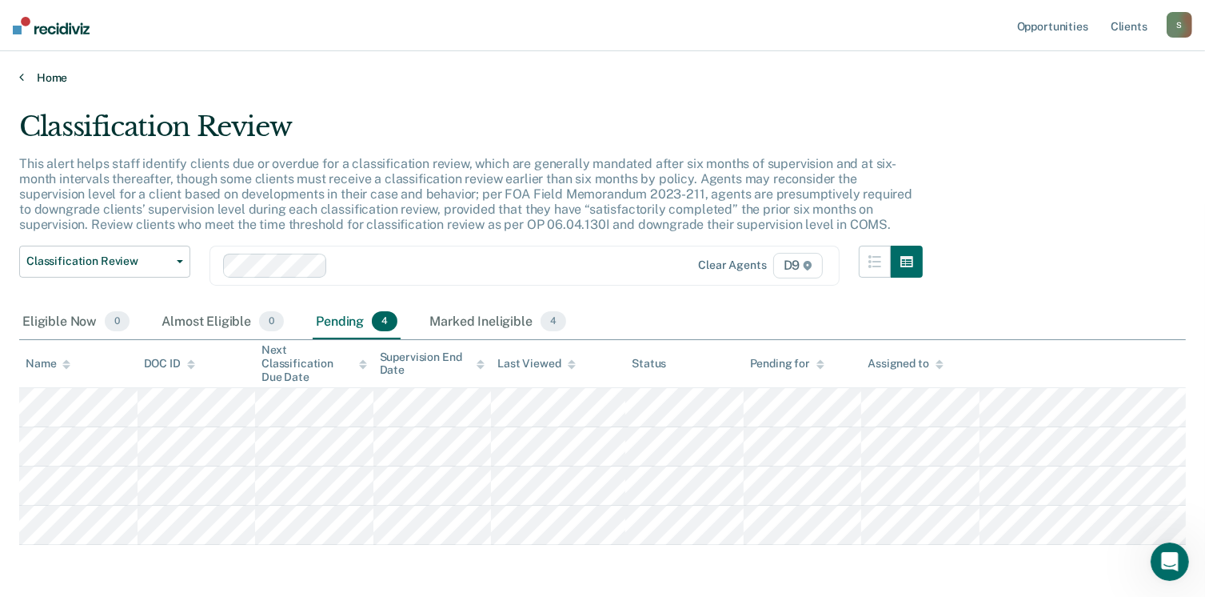
click at [44, 76] on link "Home" at bounding box center [602, 77] width 1167 height 14
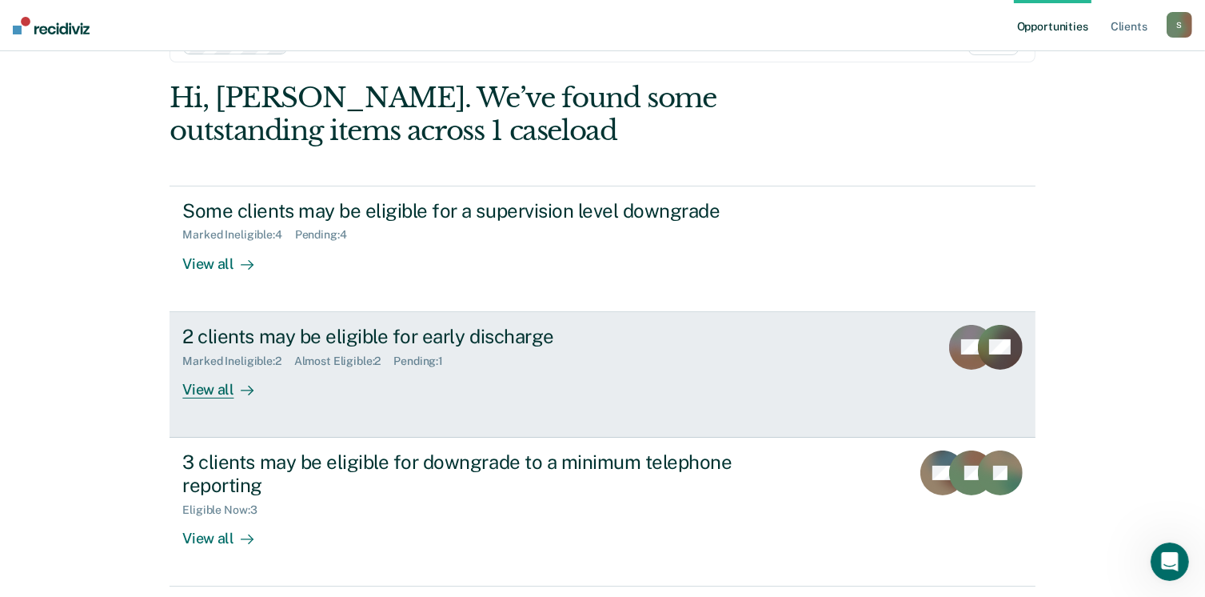
scroll to position [80, 0]
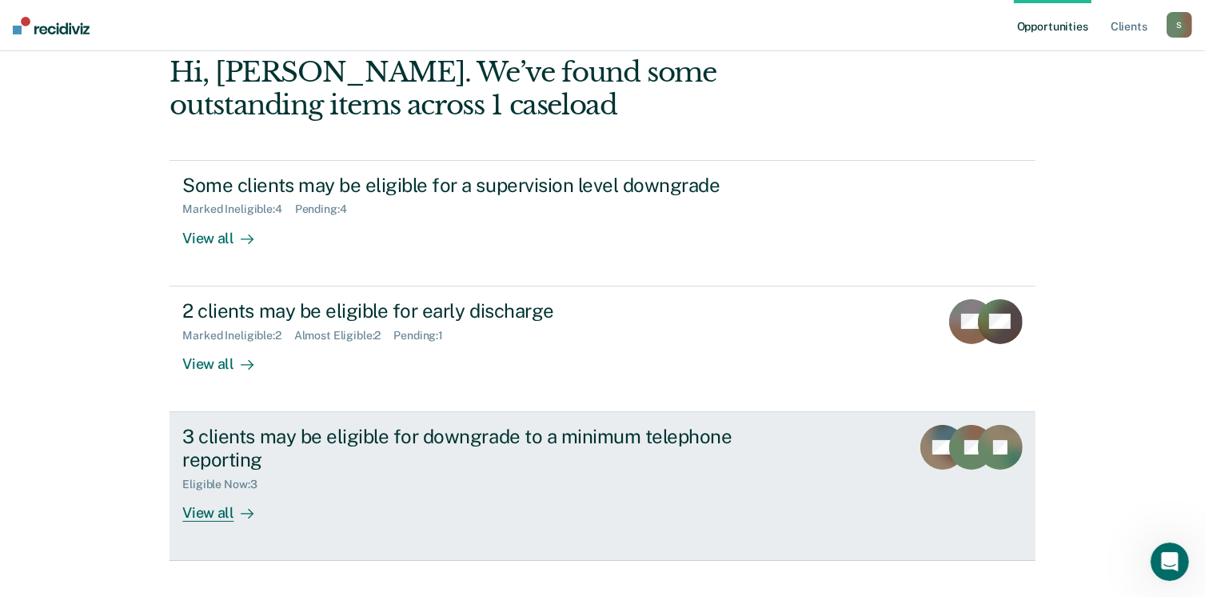
click at [225, 518] on div "View all" at bounding box center [227, 505] width 90 height 31
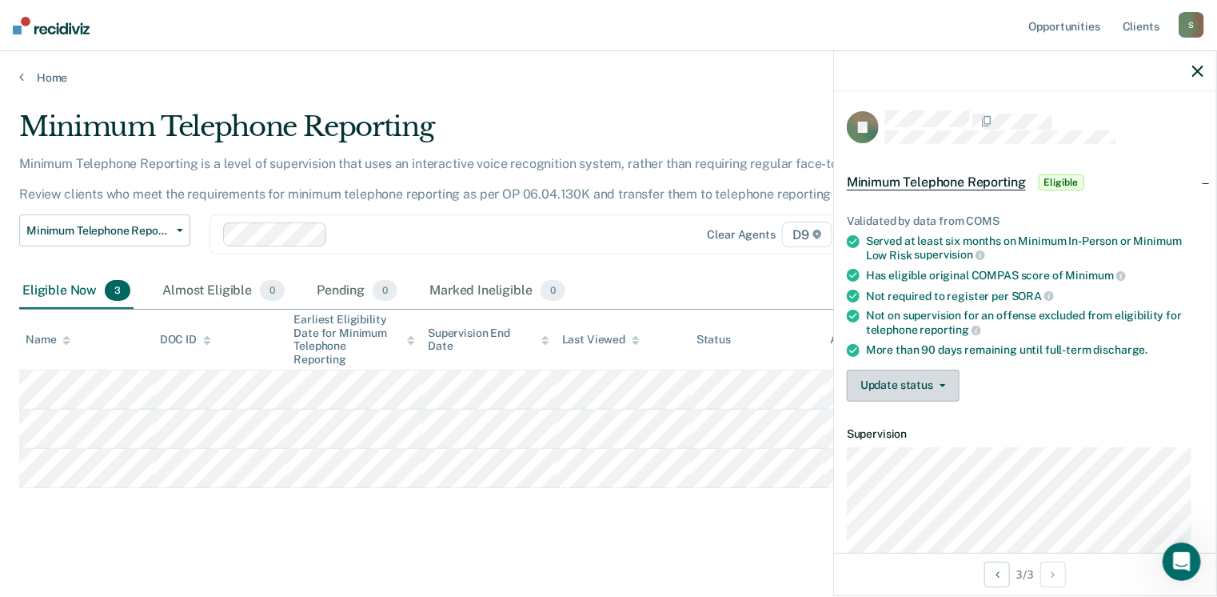
click at [941, 383] on button "Update status" at bounding box center [903, 386] width 113 height 32
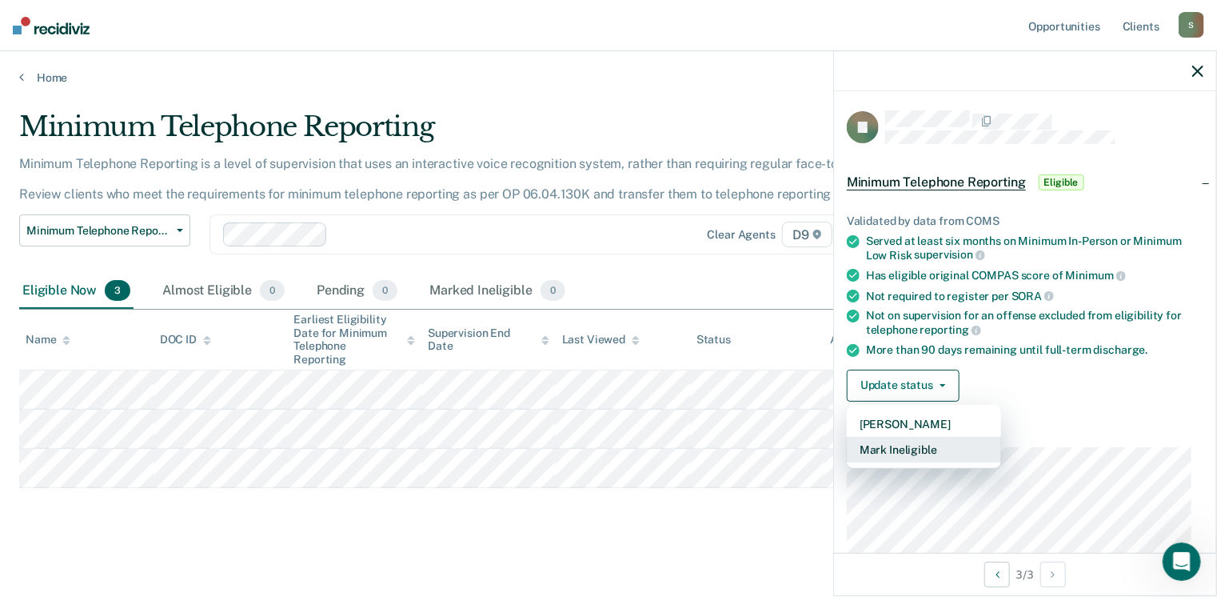
click at [899, 450] on button "Mark Ineligible" at bounding box center [924, 450] width 154 height 26
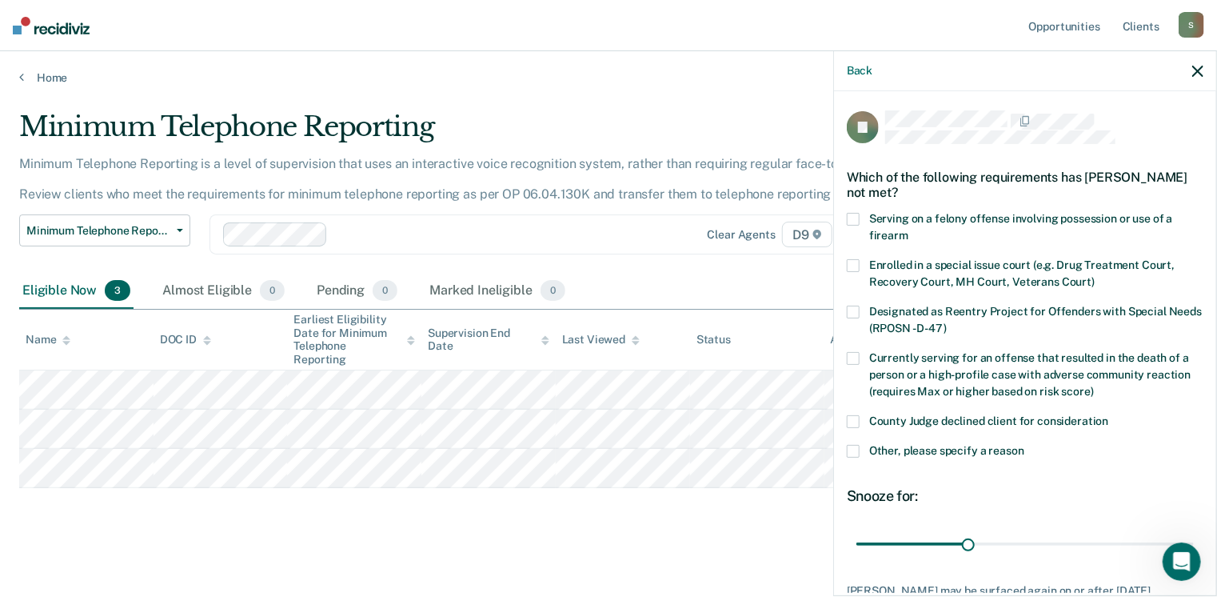
click at [856, 449] on span at bounding box center [853, 451] width 13 height 13
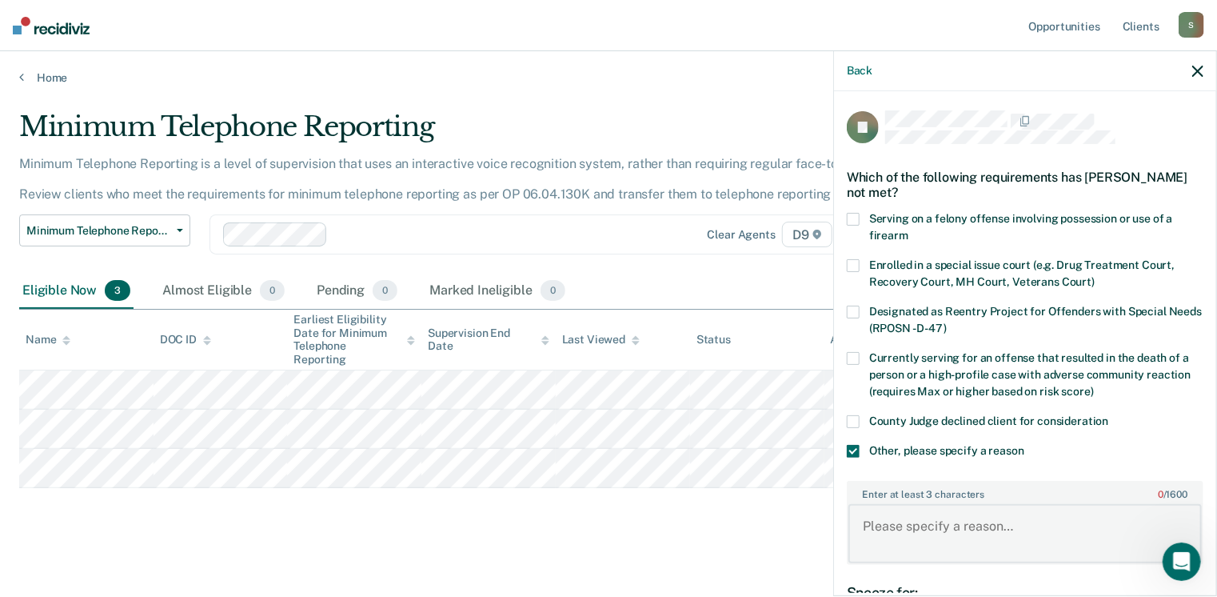
click at [883, 531] on textarea "Enter at least 3 characters 0 / 1600" at bounding box center [1026, 533] width 354 height 59
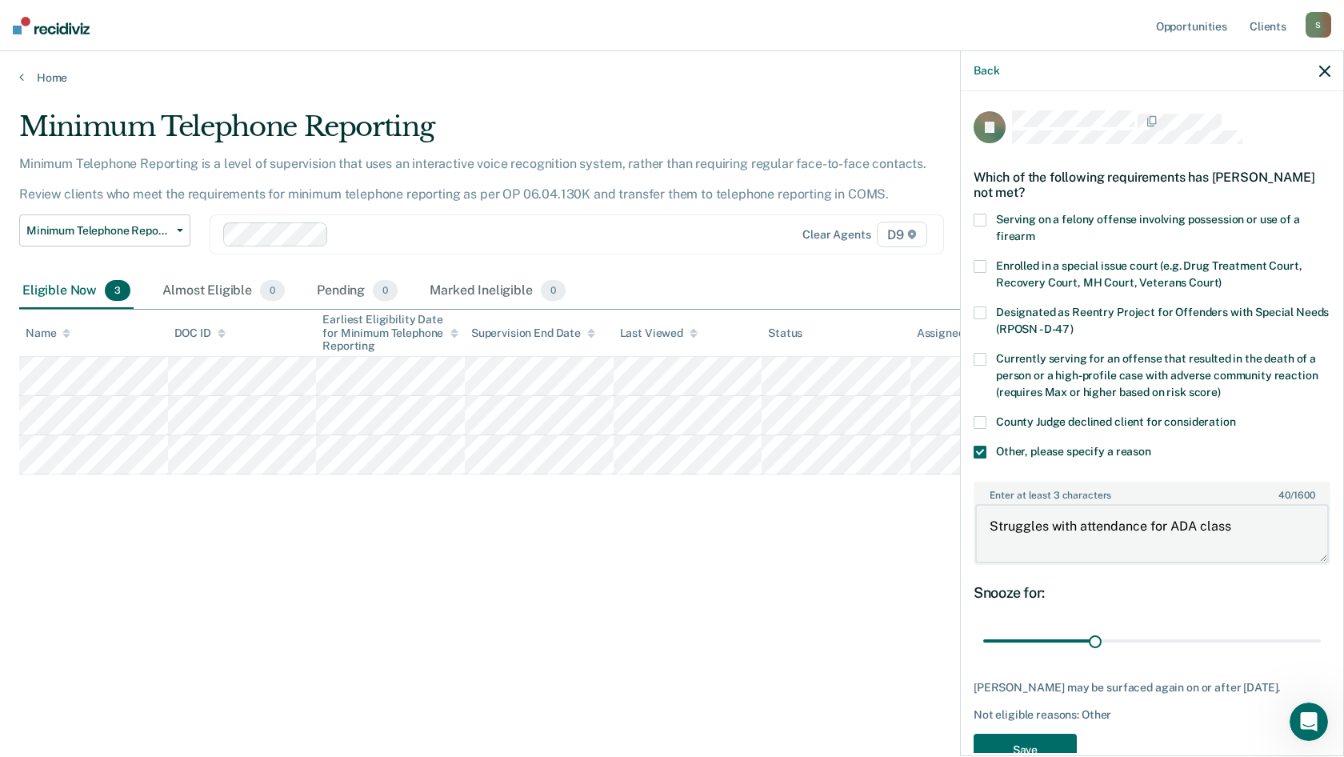
drag, startPoint x: 1169, startPoint y: 522, endPoint x: 1195, endPoint y: 525, distance: 26.6
click at [1195, 525] on textarea "Struggles with attendance for ADA class" at bounding box center [1152, 533] width 354 height 59
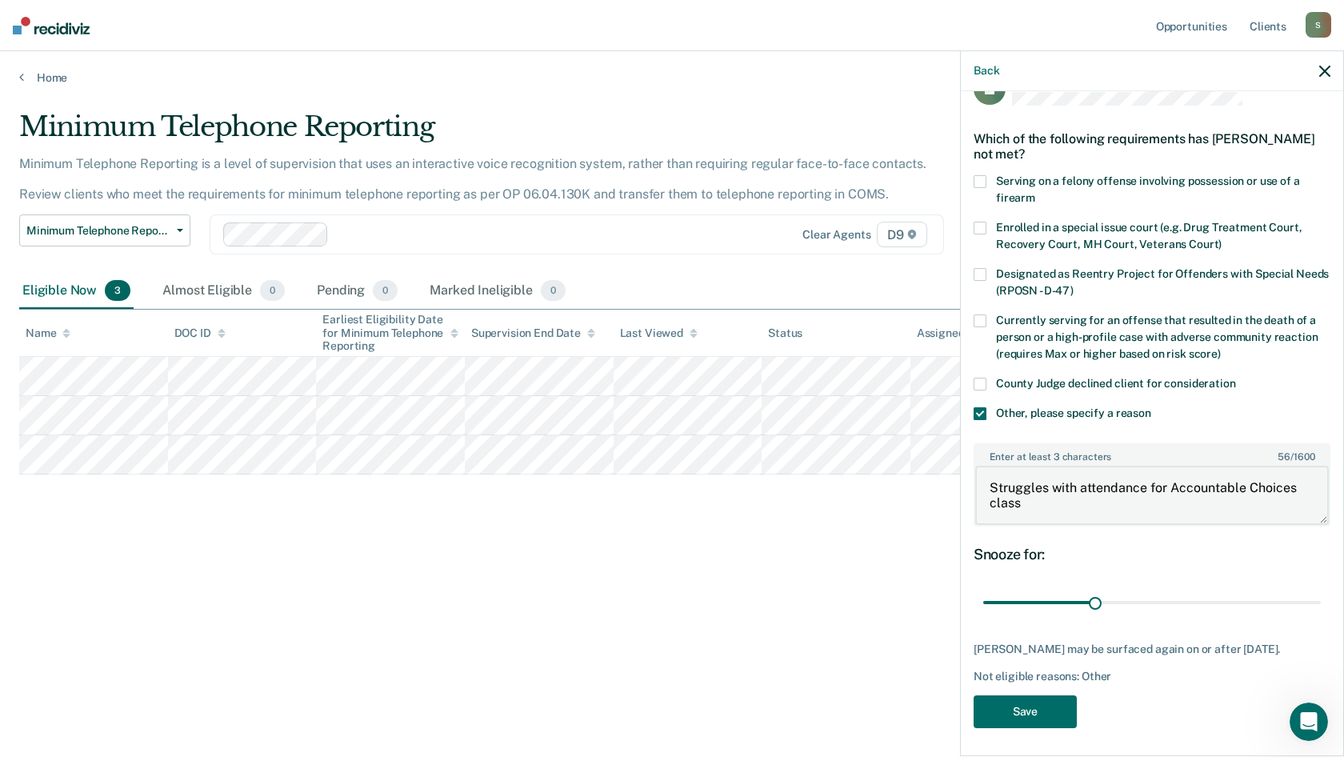
scroll to position [54, 0]
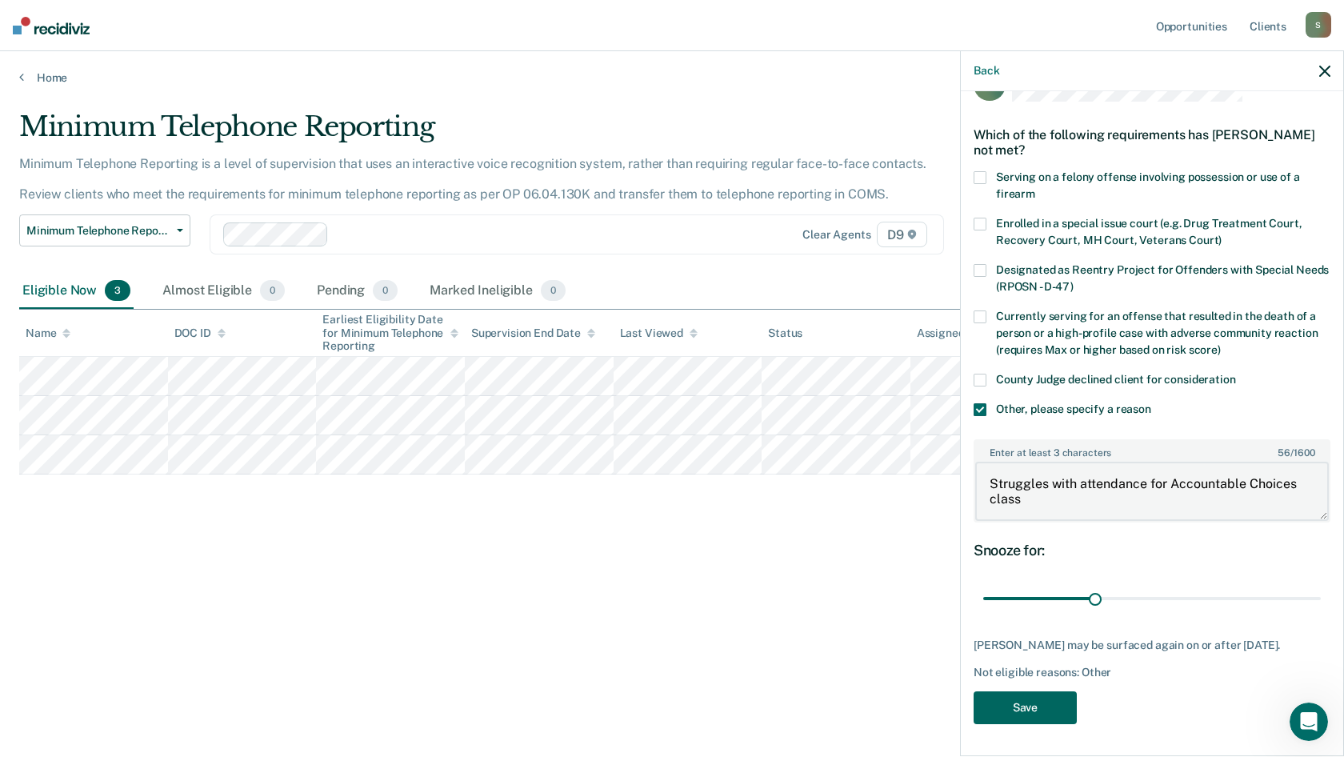
type textarea "Struggles with attendance for Accountable Choices class"
click at [1017, 596] on button "Save" at bounding box center [1024, 707] width 103 height 33
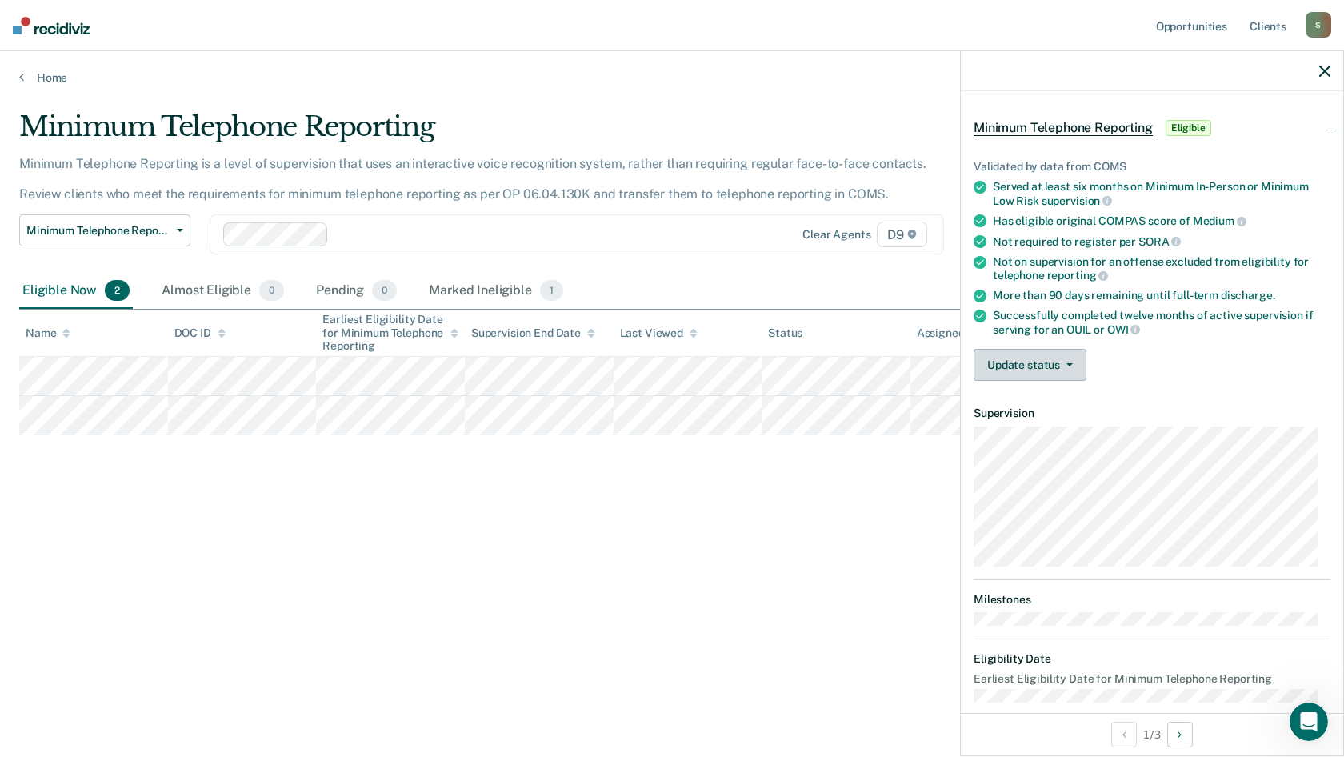
click at [1036, 354] on button "Update status" at bounding box center [1029, 365] width 113 height 32
click at [55, 83] on link "Home" at bounding box center [671, 77] width 1305 height 14
